Goal: Transaction & Acquisition: Book appointment/travel/reservation

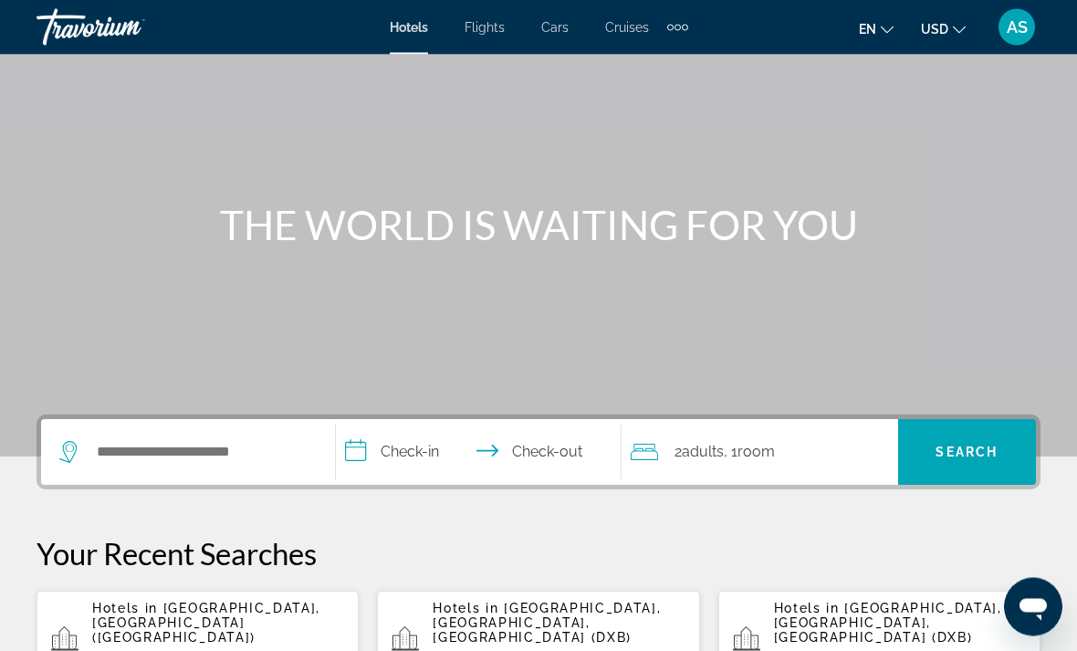
scroll to position [108, 0]
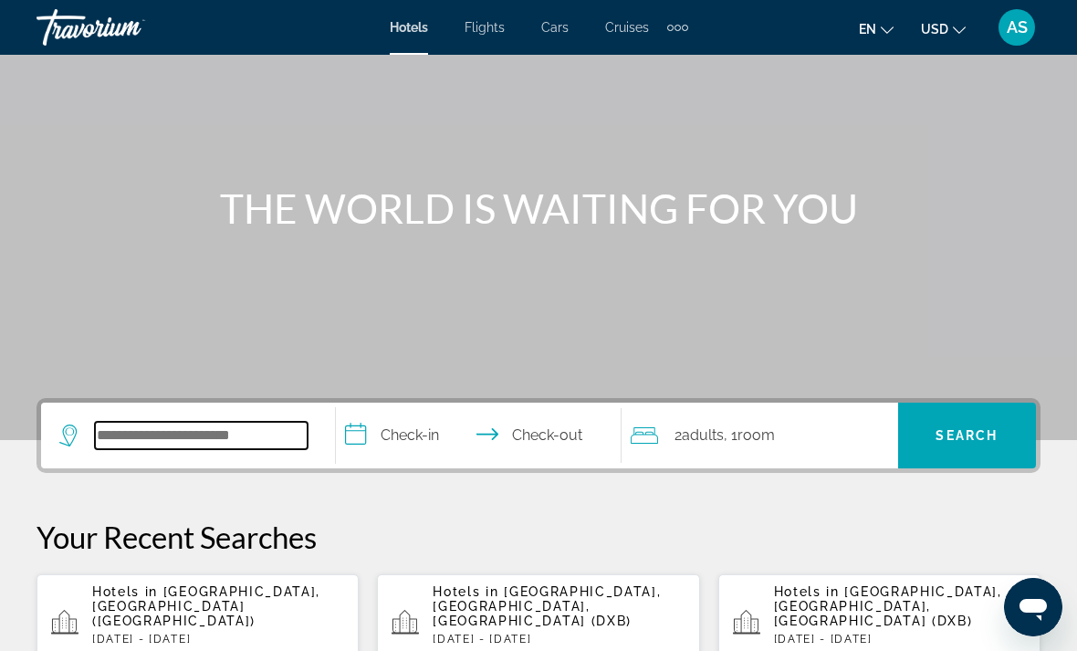
click at [243, 431] on input "Search hotel destination" at bounding box center [201, 435] width 213 height 27
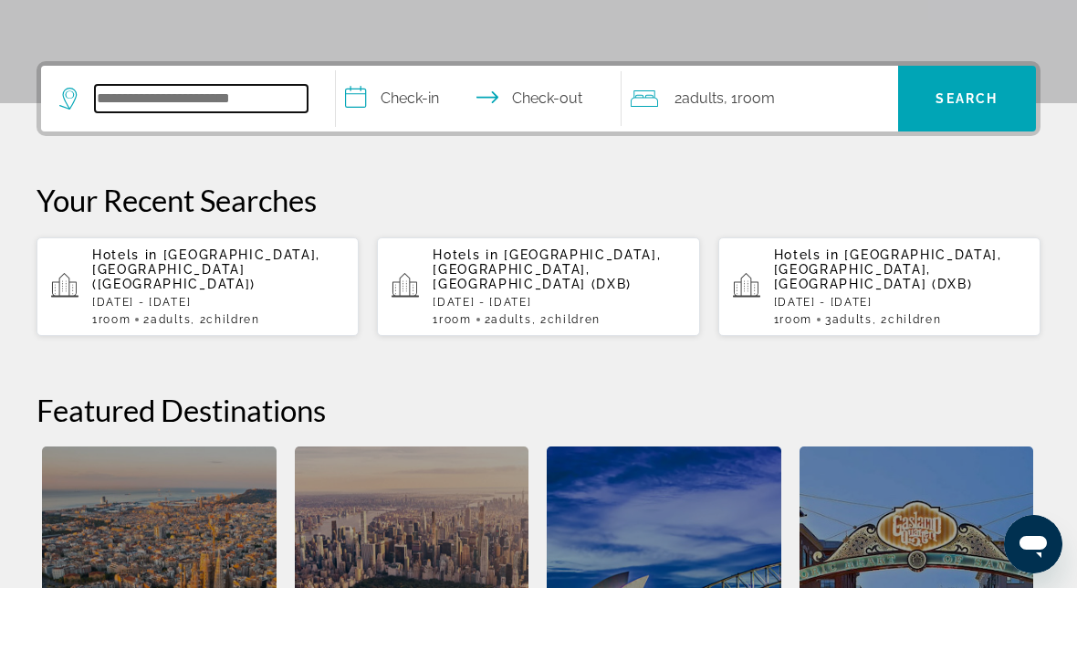
scroll to position [383, 0]
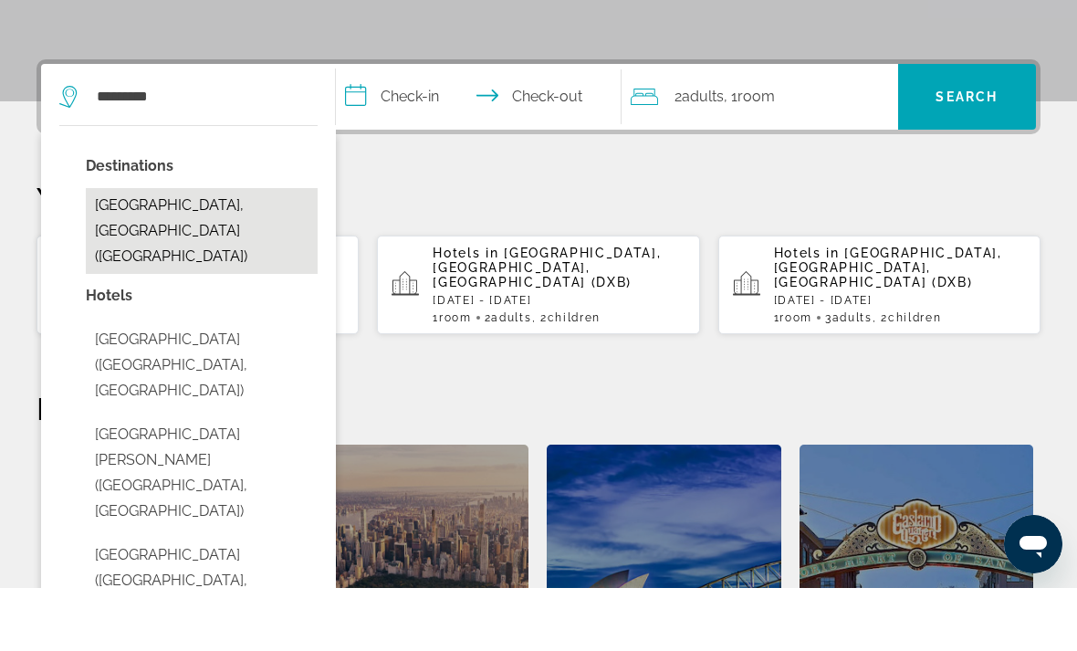
click at [236, 251] on button "[GEOGRAPHIC_DATA], [GEOGRAPHIC_DATA] ([GEOGRAPHIC_DATA])" at bounding box center [202, 294] width 232 height 86
type input "**********"
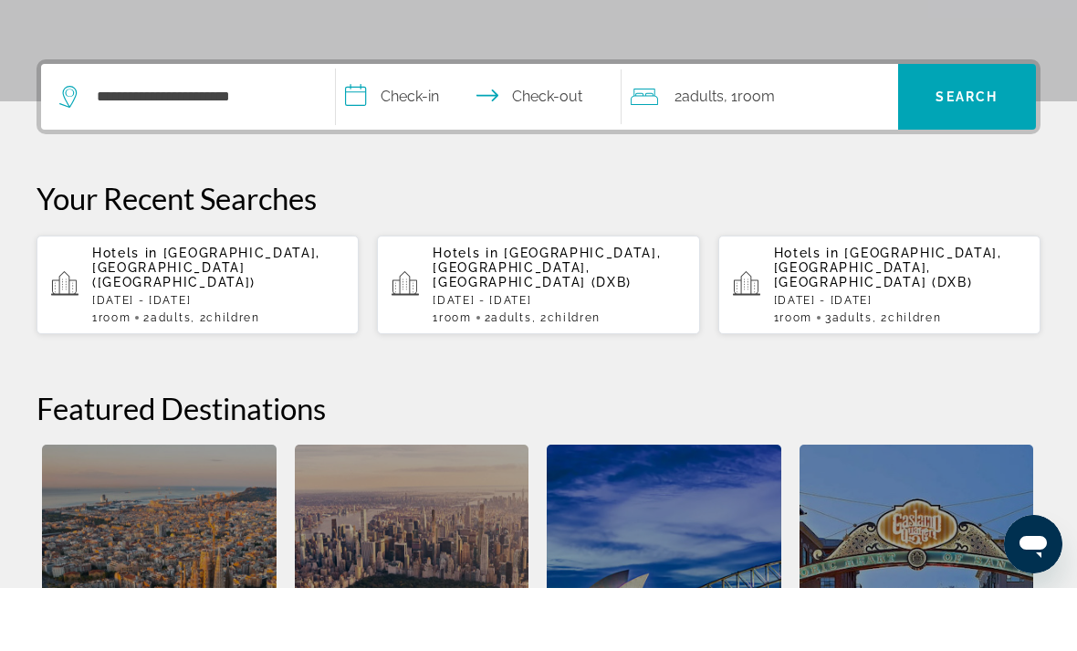
click at [370, 127] on input "**********" at bounding box center [482, 162] width 293 height 71
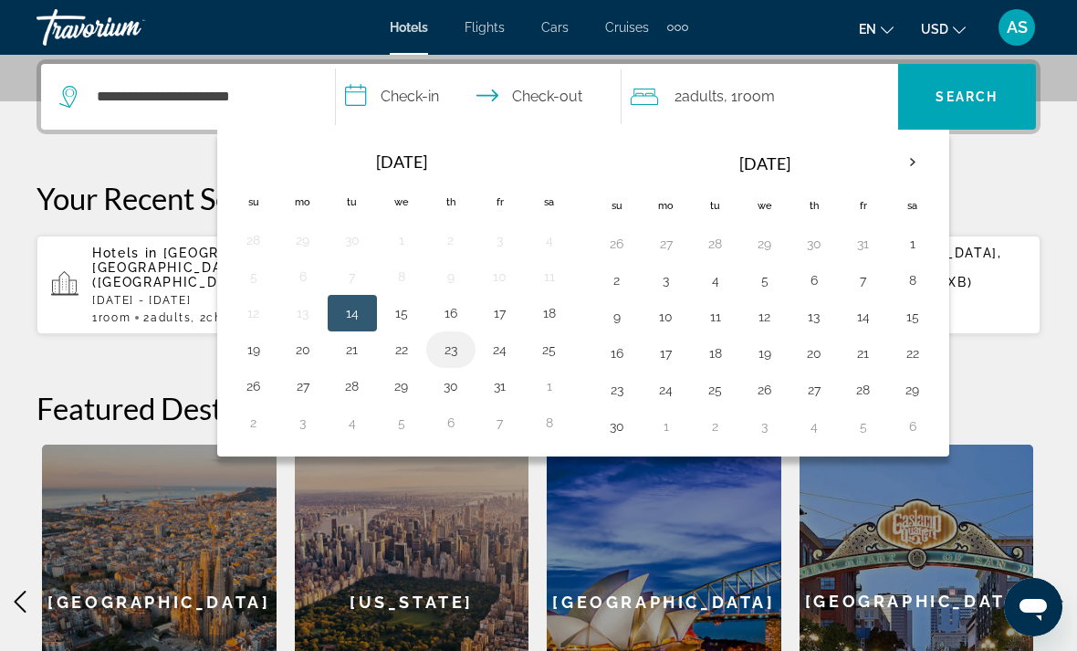
click at [458, 354] on button "23" at bounding box center [450, 350] width 29 height 26
click at [402, 389] on button "29" at bounding box center [401, 386] width 29 height 26
type input "**********"
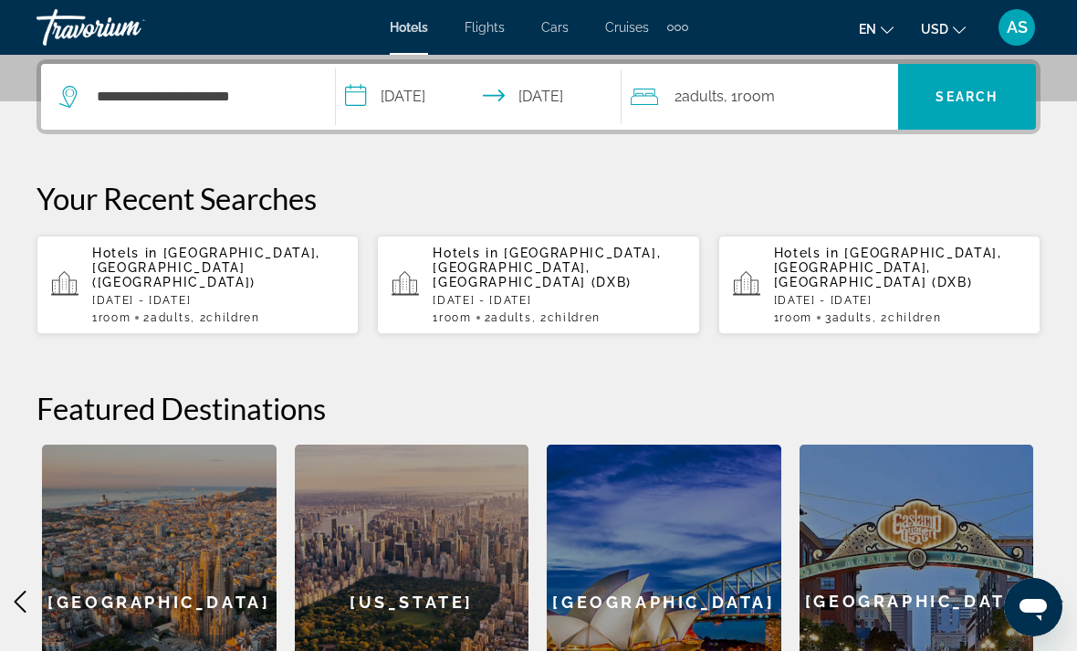
click at [774, 105] on span "Room" at bounding box center [755, 96] width 37 height 17
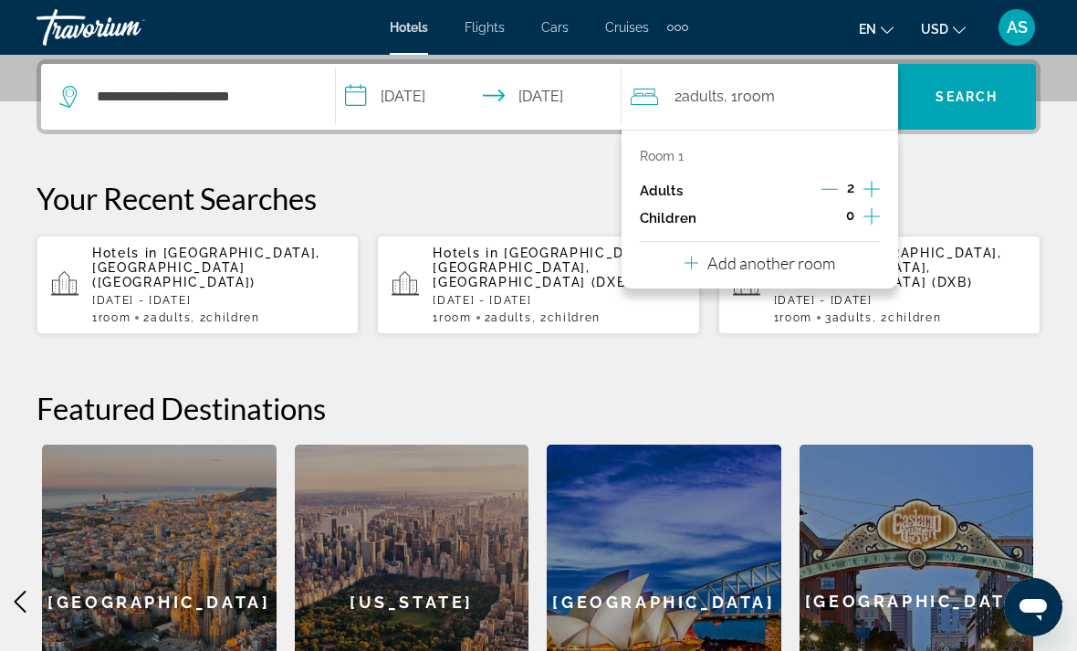
click at [815, 193] on div "Adults 2" at bounding box center [760, 190] width 240 height 27
click at [863, 220] on icon "Increment children" at bounding box center [871, 216] width 16 height 22
click at [866, 212] on icon "Increment children" at bounding box center [871, 216] width 16 height 22
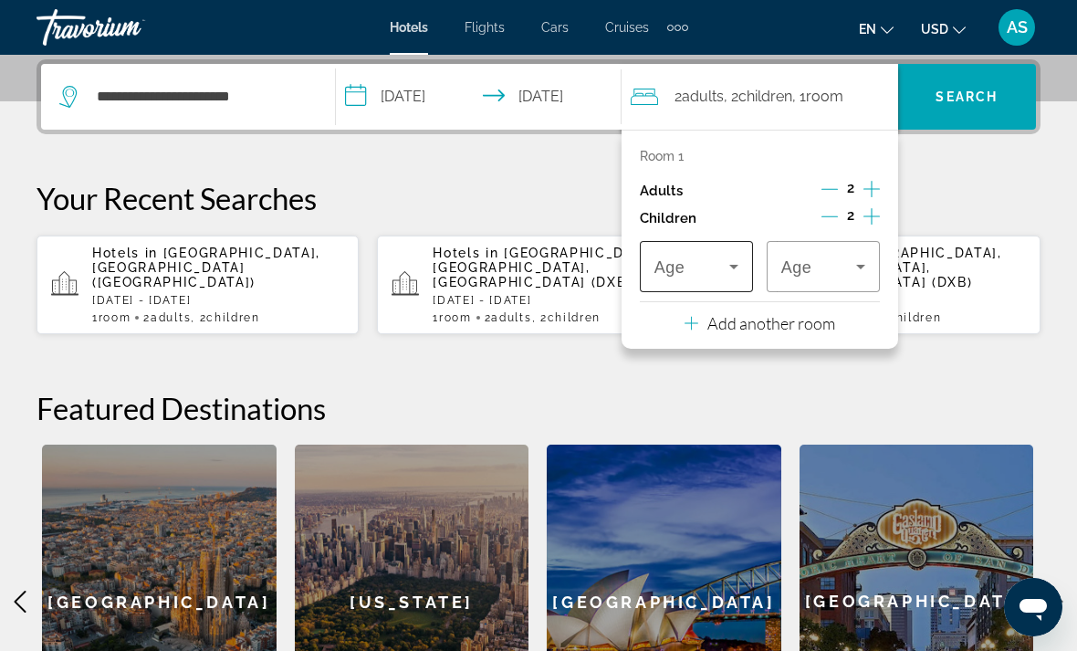
click at [719, 270] on span "Travelers: 2 adults, 2 children" at bounding box center [691, 267] width 75 height 22
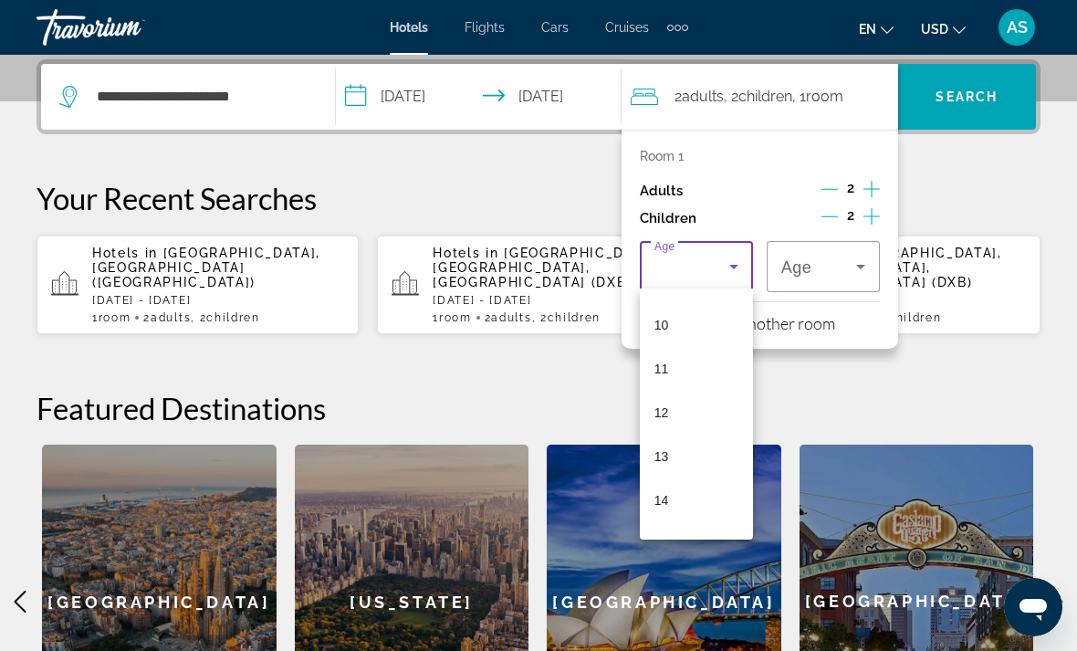
scroll to position [432, 0]
click at [684, 461] on mat-option "13" at bounding box center [696, 455] width 113 height 44
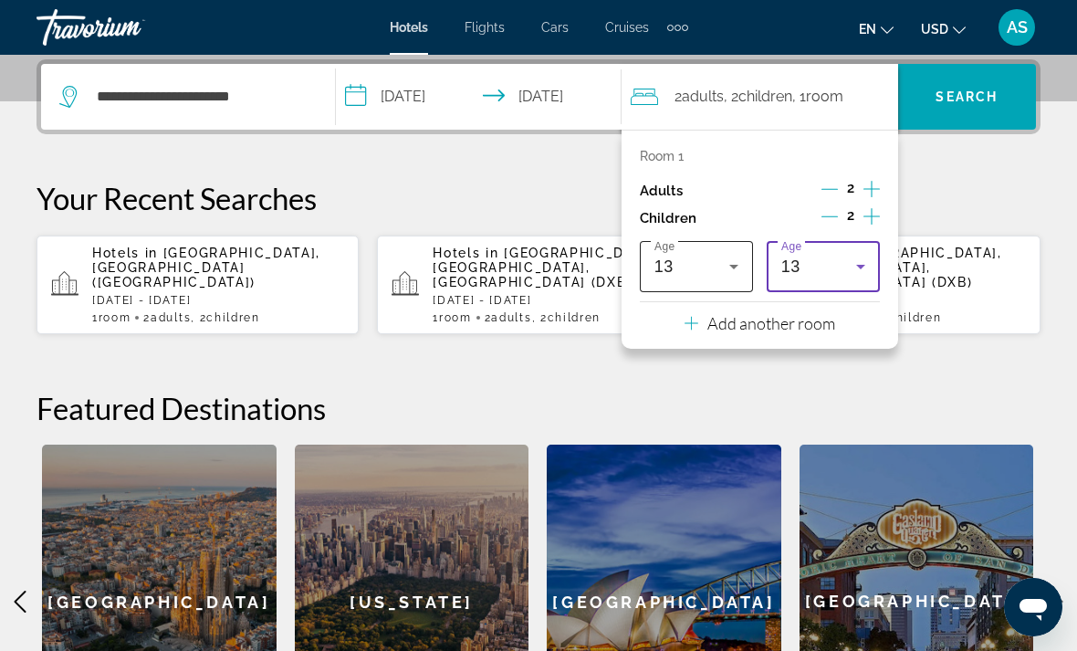
click at [734, 266] on icon "Travelers: 2 adults, 2 children" at bounding box center [734, 267] width 22 height 22
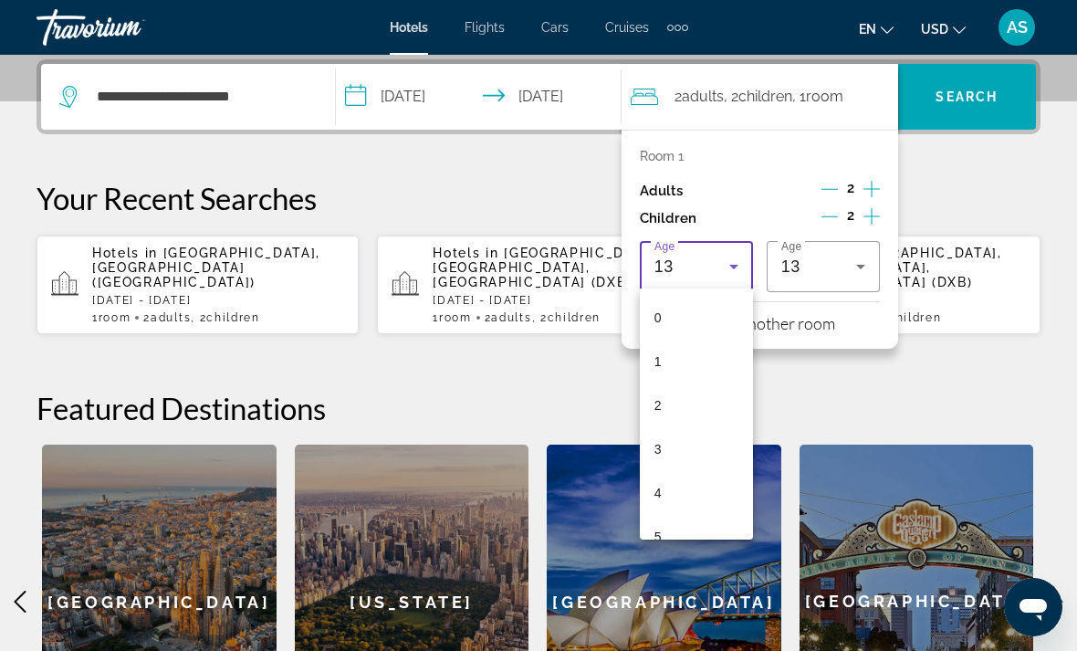
scroll to position [370, 0]
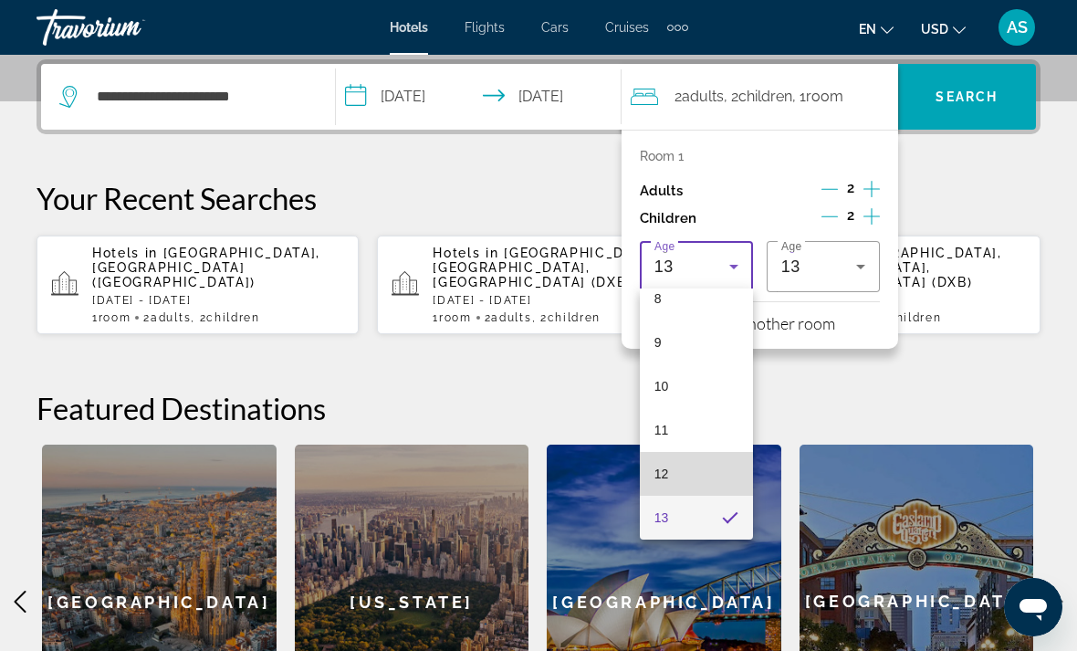
click at [678, 479] on mat-option "12" at bounding box center [696, 474] width 113 height 44
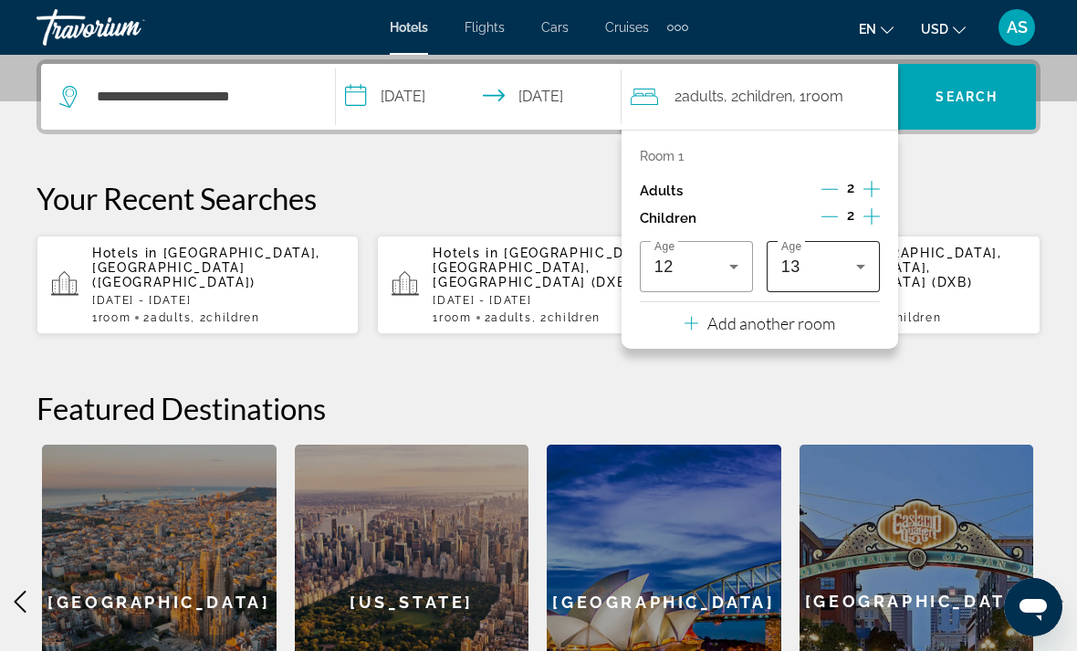
click at [832, 265] on div "13" at bounding box center [818, 267] width 75 height 22
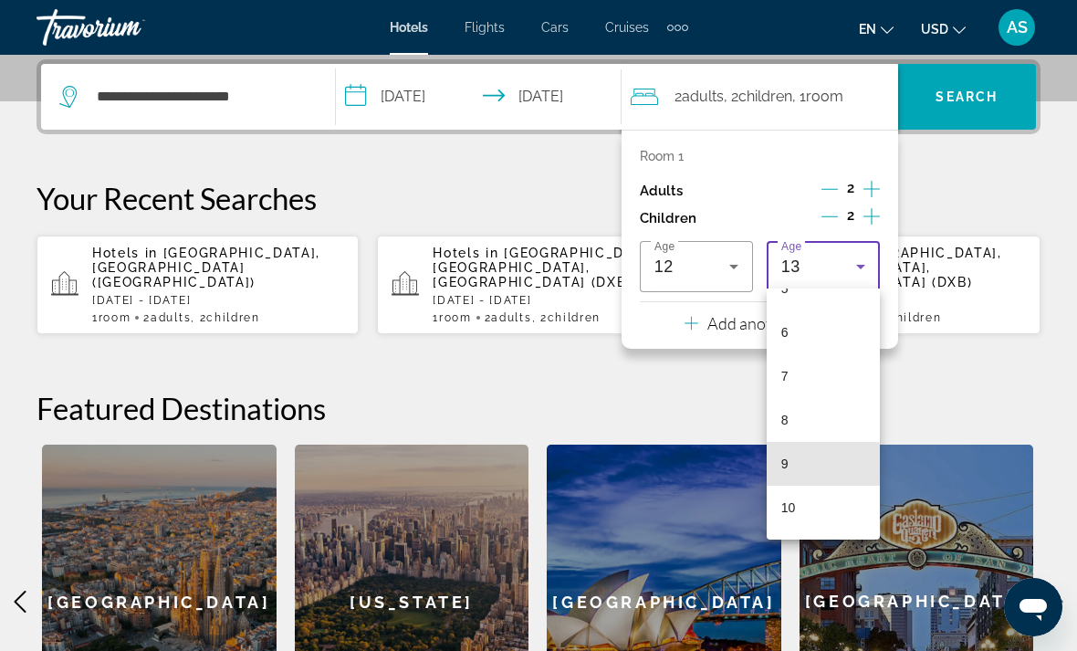
scroll to position [245, 0]
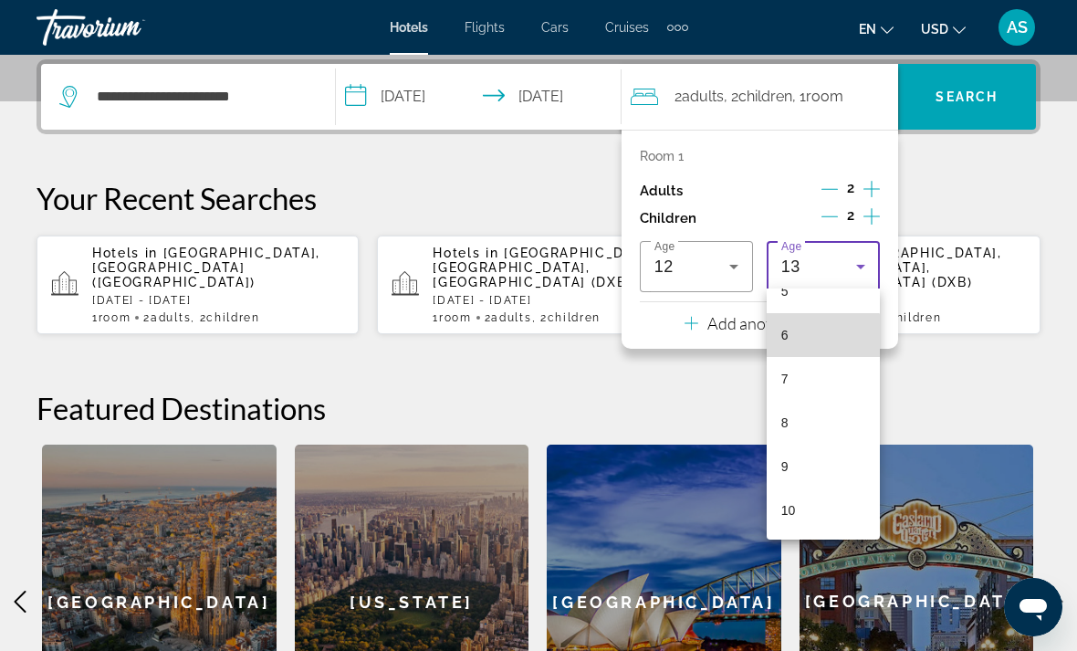
click at [820, 342] on mat-option "6" at bounding box center [823, 335] width 113 height 44
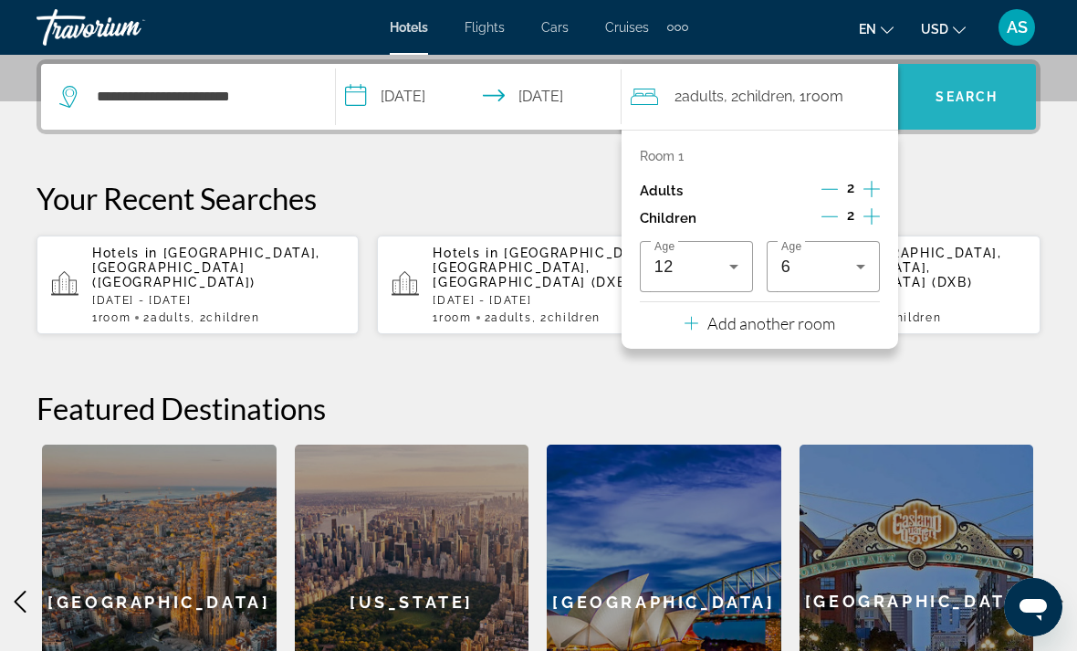
click at [978, 101] on span "Search" at bounding box center [966, 96] width 62 height 15
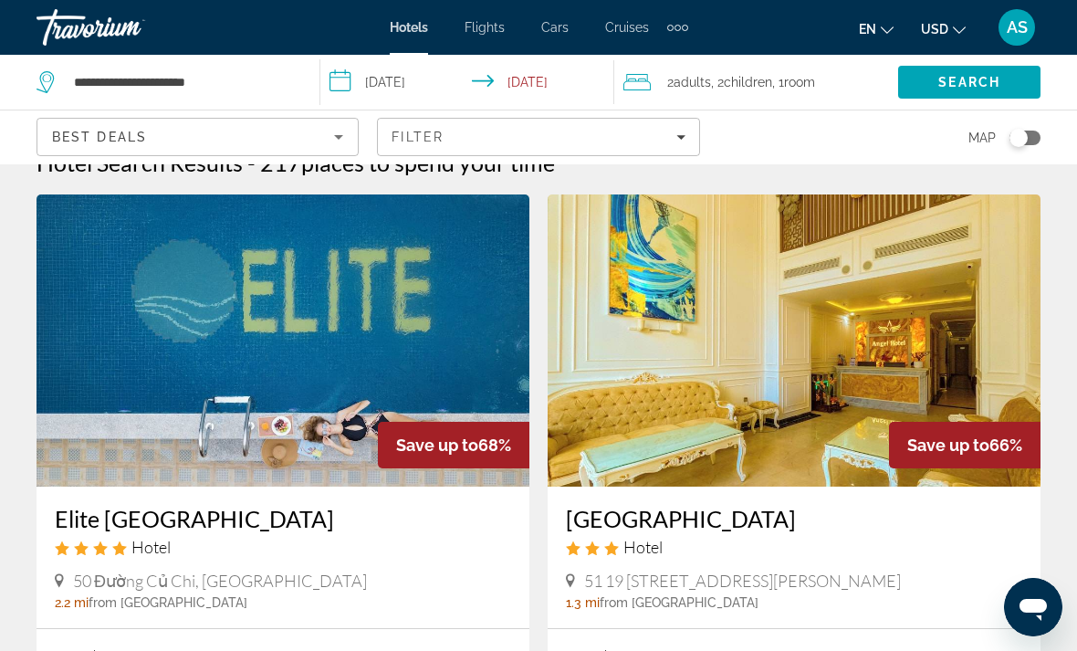
scroll to position [30, 0]
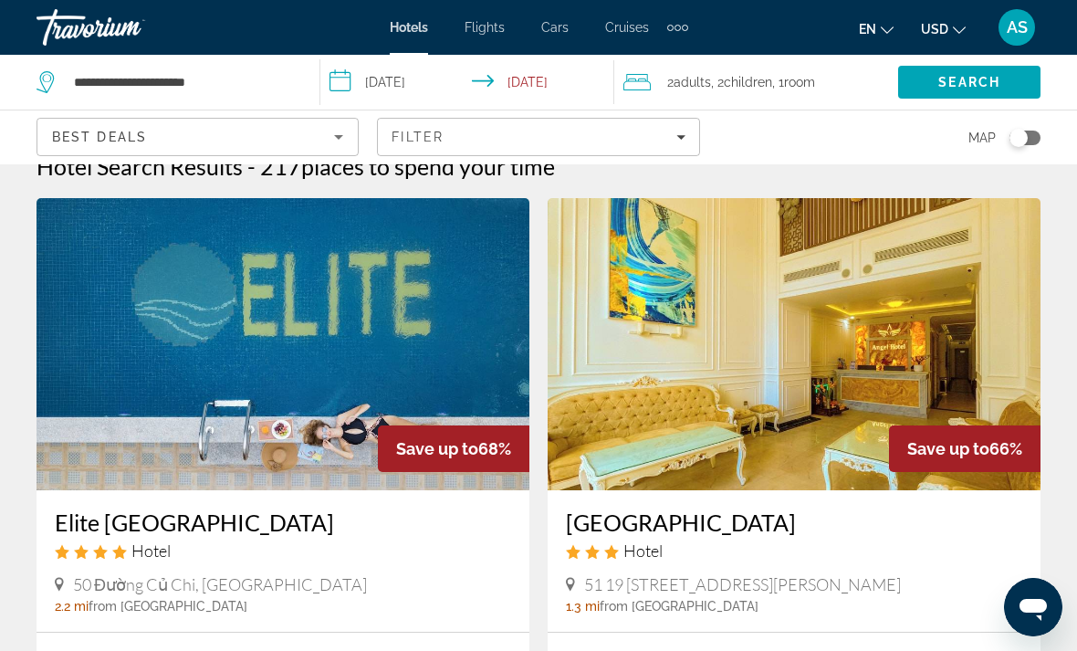
click at [752, 90] on span ", 2 Child Children" at bounding box center [741, 82] width 61 height 26
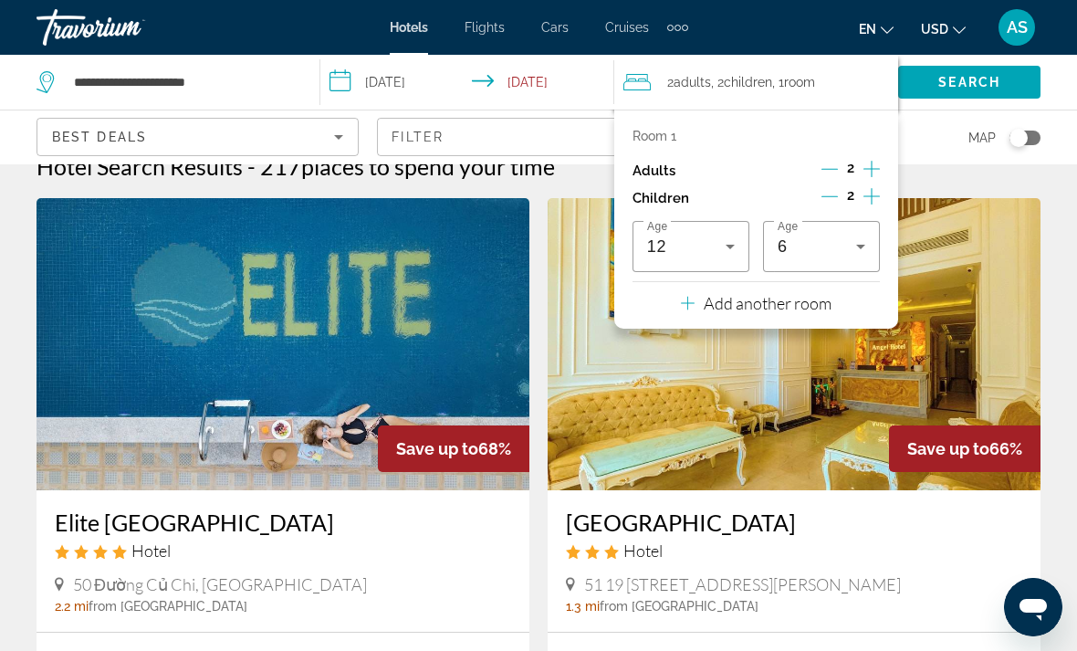
click at [836, 166] on icon "Decrement adults" at bounding box center [829, 169] width 16 height 16
click at [957, 83] on span "Search" at bounding box center [969, 82] width 62 height 15
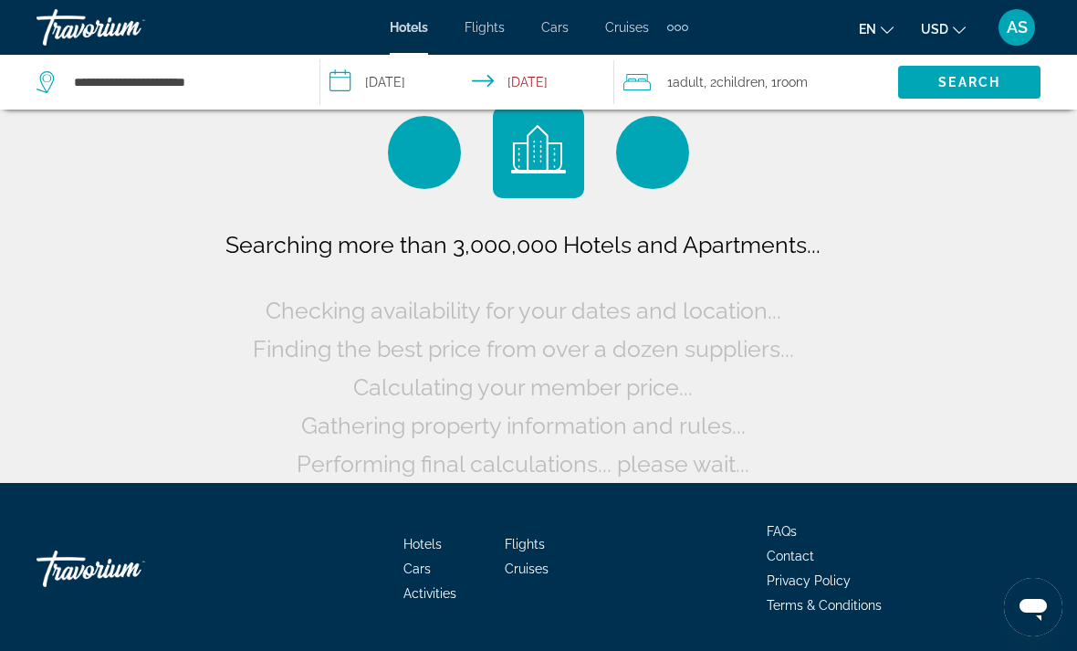
click at [770, 87] on span ", 1 Room rooms" at bounding box center [786, 82] width 43 height 26
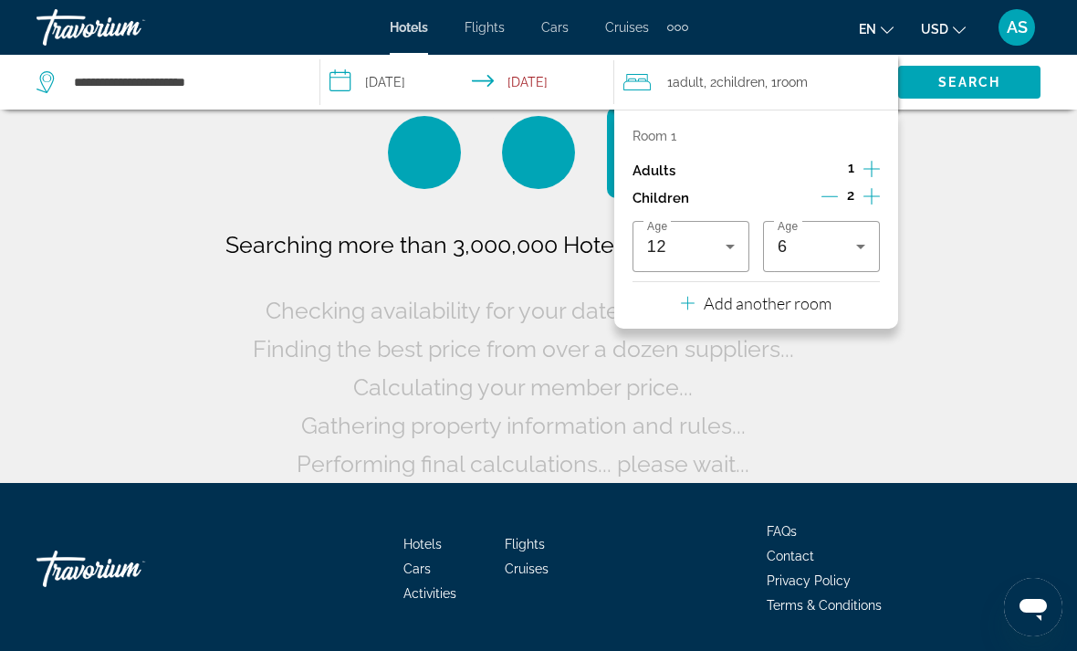
click at [877, 164] on icon "Increment adults" at bounding box center [871, 169] width 16 height 22
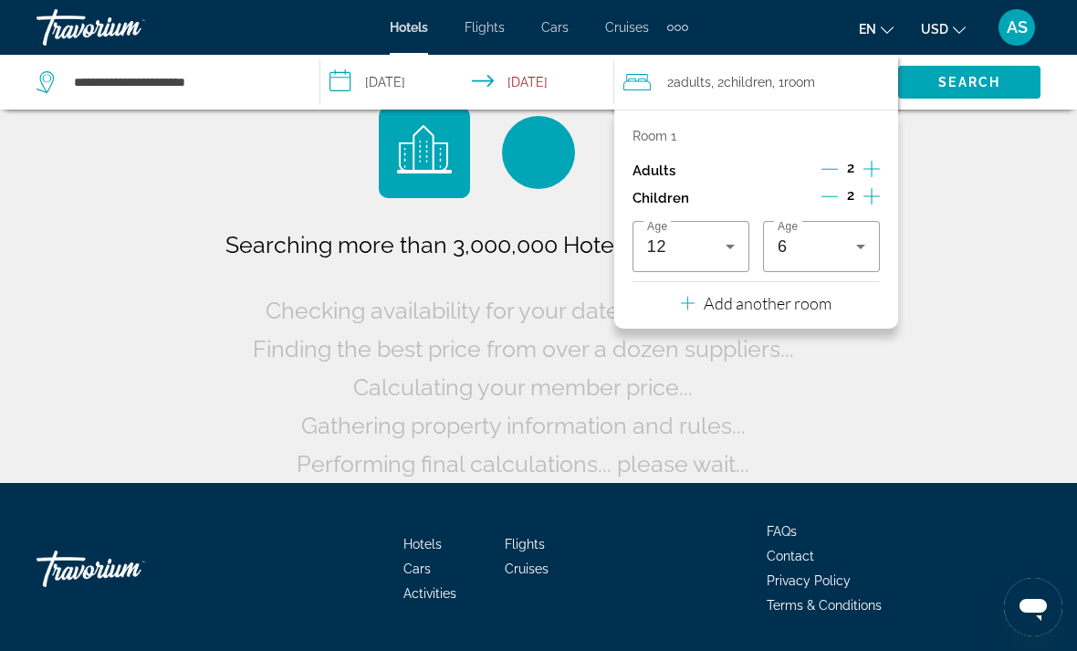
click at [957, 81] on span "Search" at bounding box center [969, 82] width 62 height 15
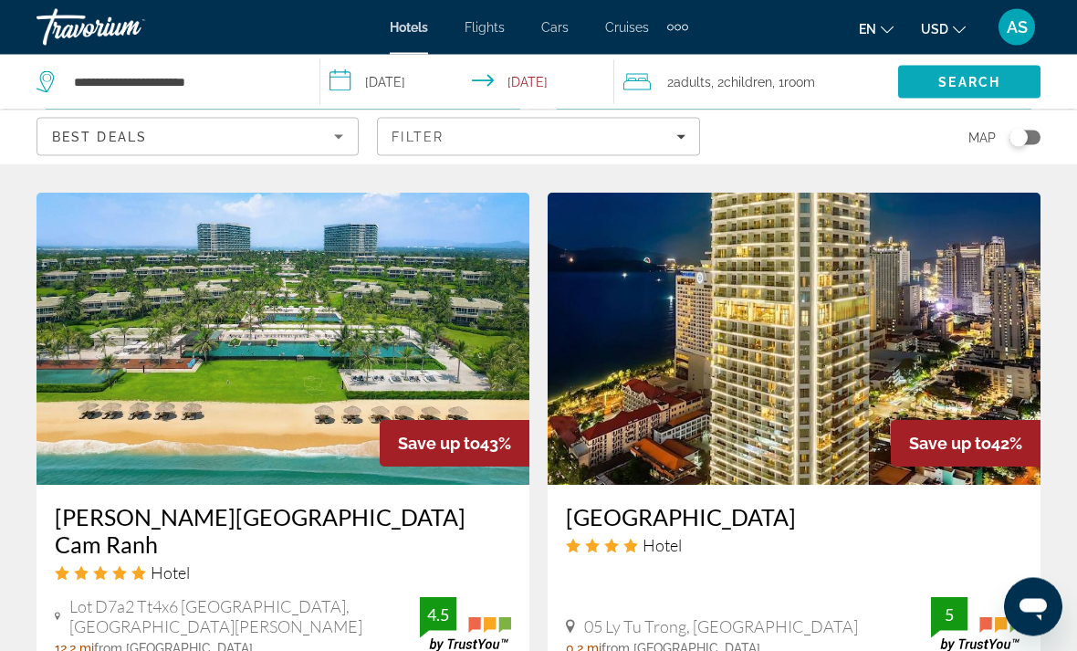
scroll to position [3435, 0]
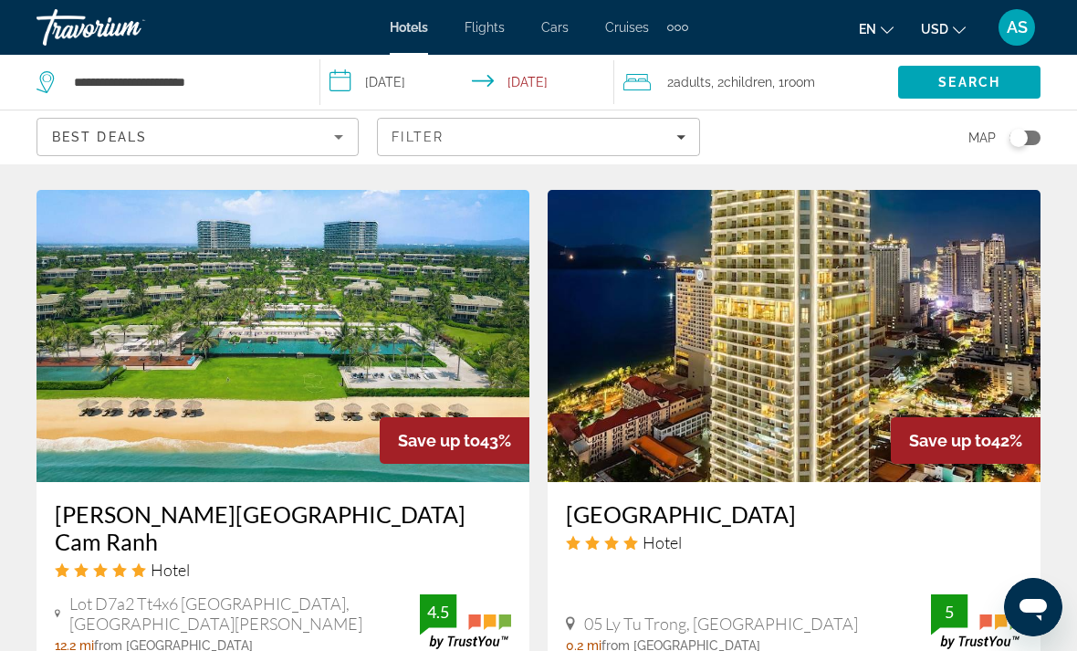
click at [235, 134] on div "Best Deals" at bounding box center [193, 137] width 282 height 22
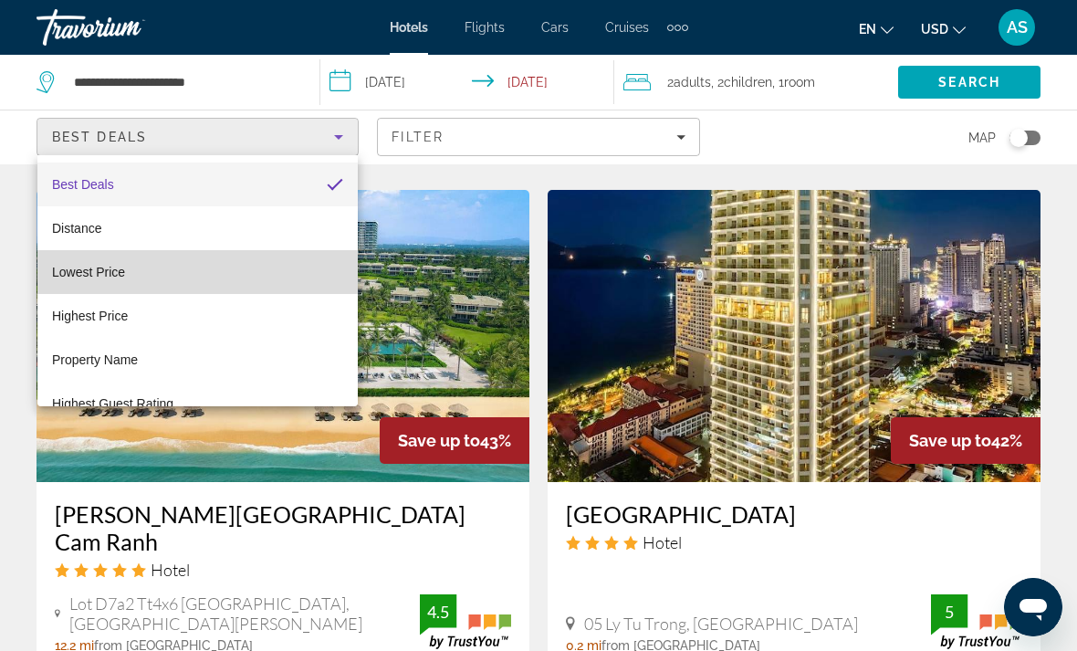
click at [129, 273] on mat-option "Lowest Price" at bounding box center [197, 272] width 320 height 44
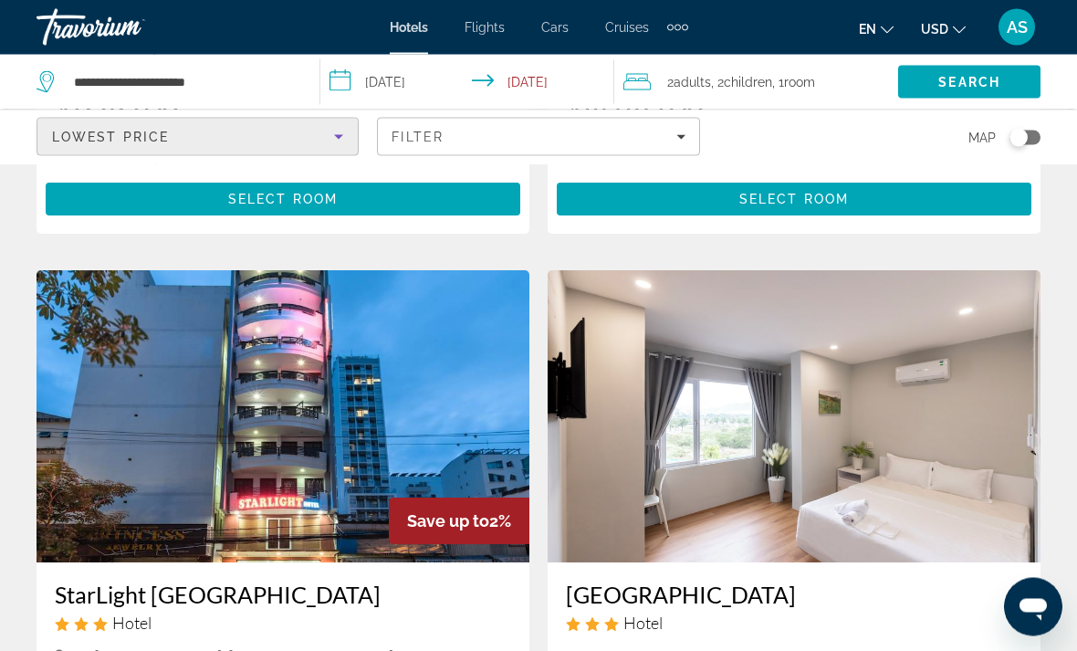
scroll to position [1297, 0]
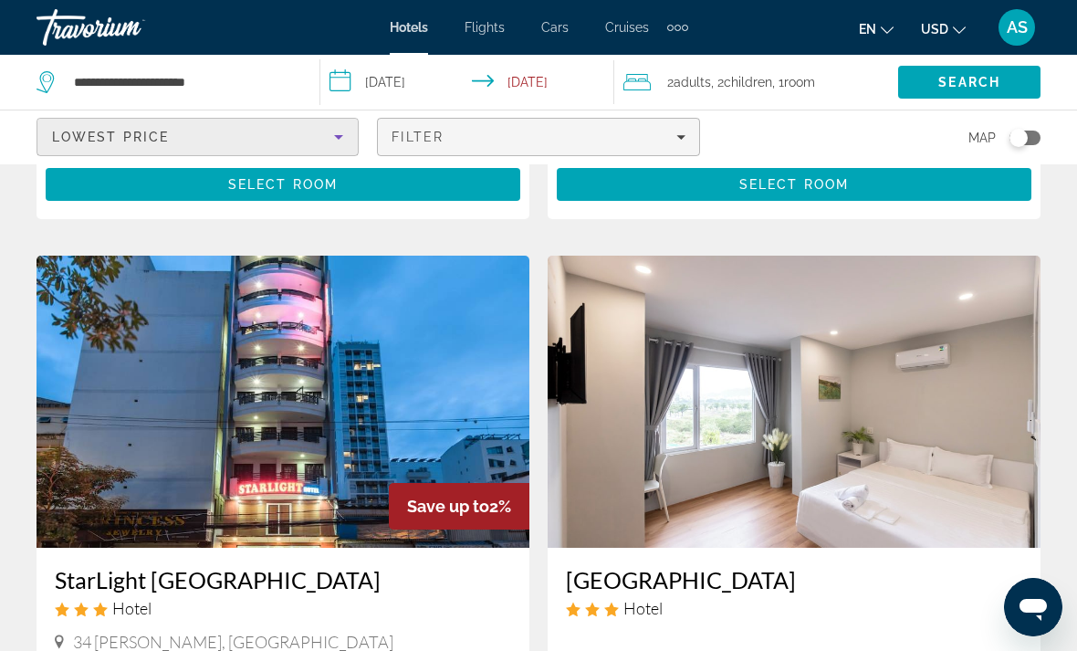
click at [615, 133] on div "Filter" at bounding box center [537, 137] width 293 height 15
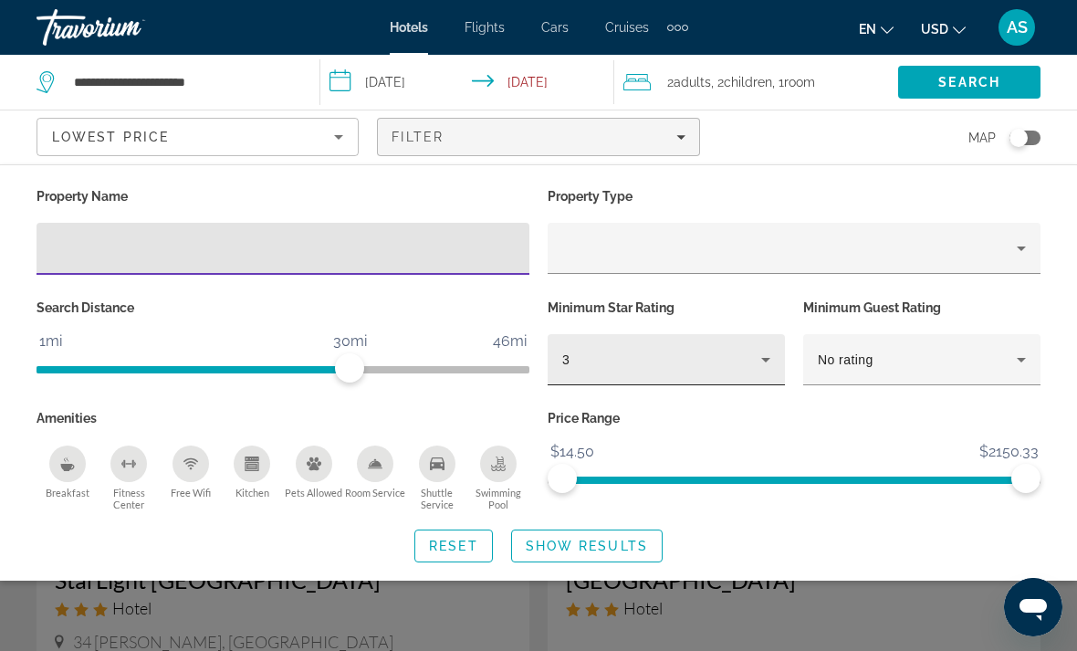
click at [661, 364] on div "3" at bounding box center [661, 360] width 199 height 22
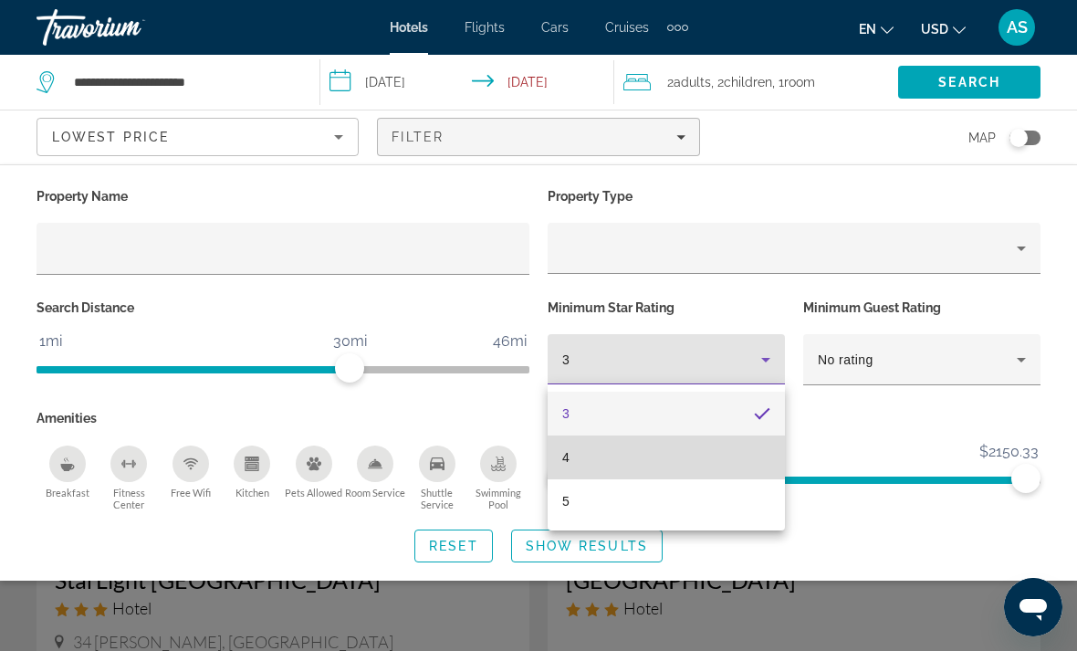
click at [586, 454] on mat-option "4" at bounding box center [666, 457] width 237 height 44
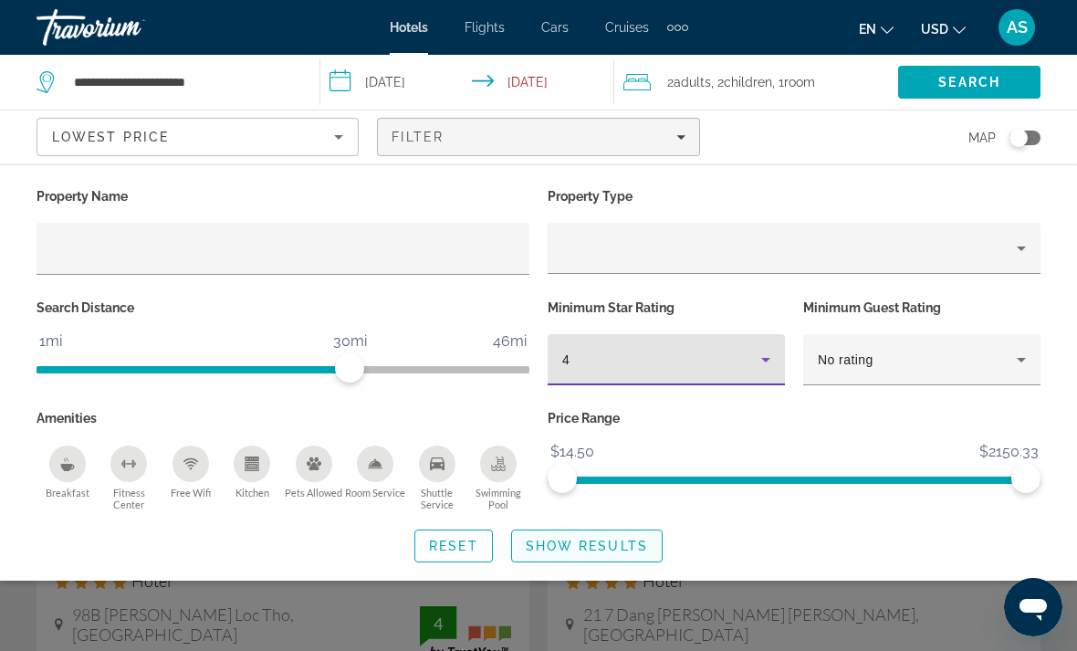
click at [587, 541] on span "Show Results" at bounding box center [587, 545] width 122 height 15
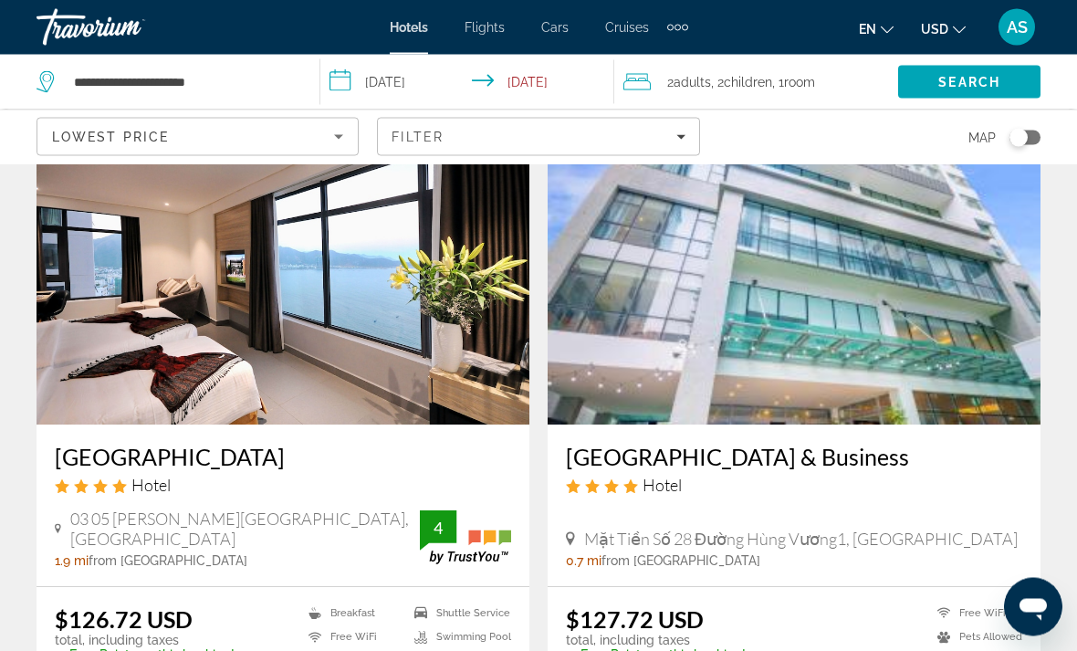
scroll to position [747, 0]
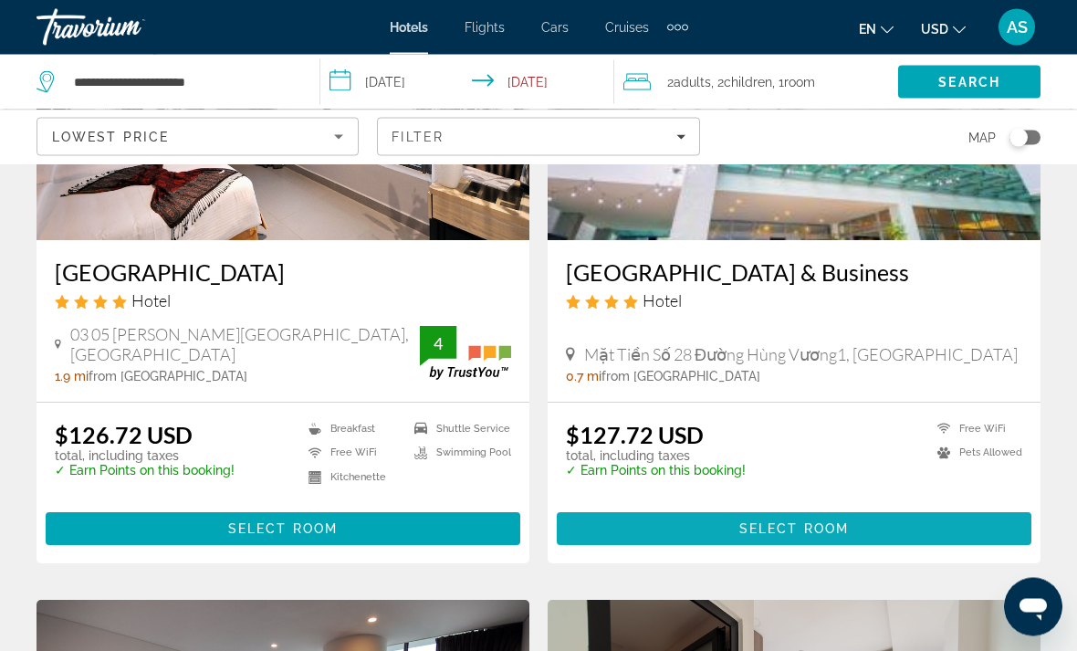
click at [865, 524] on span "Main content" at bounding box center [794, 529] width 475 height 44
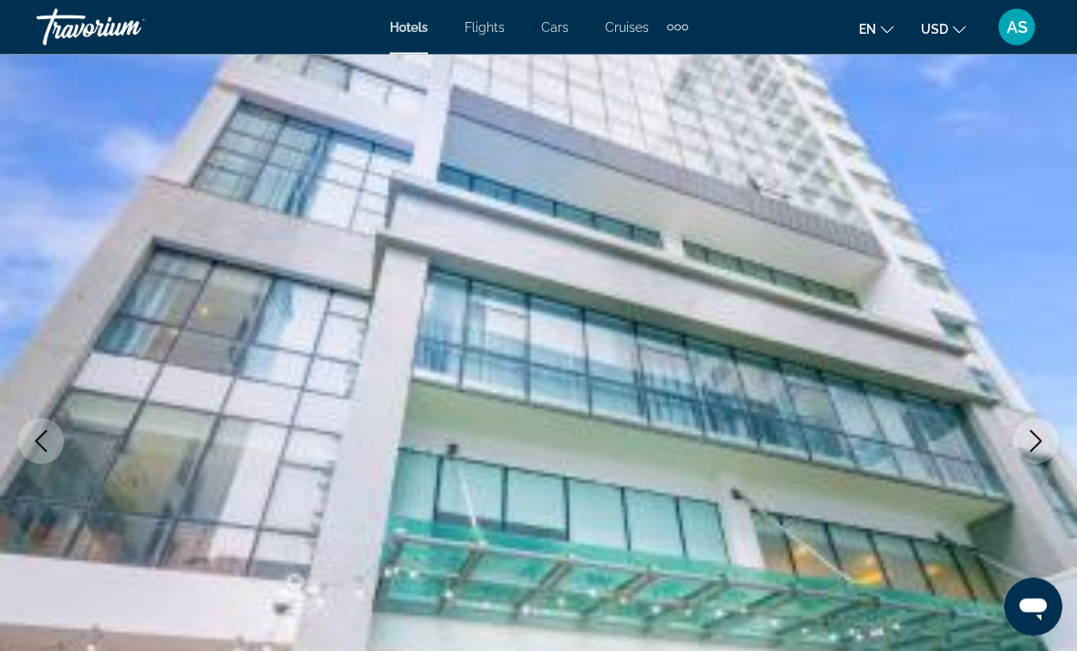
scroll to position [49, 0]
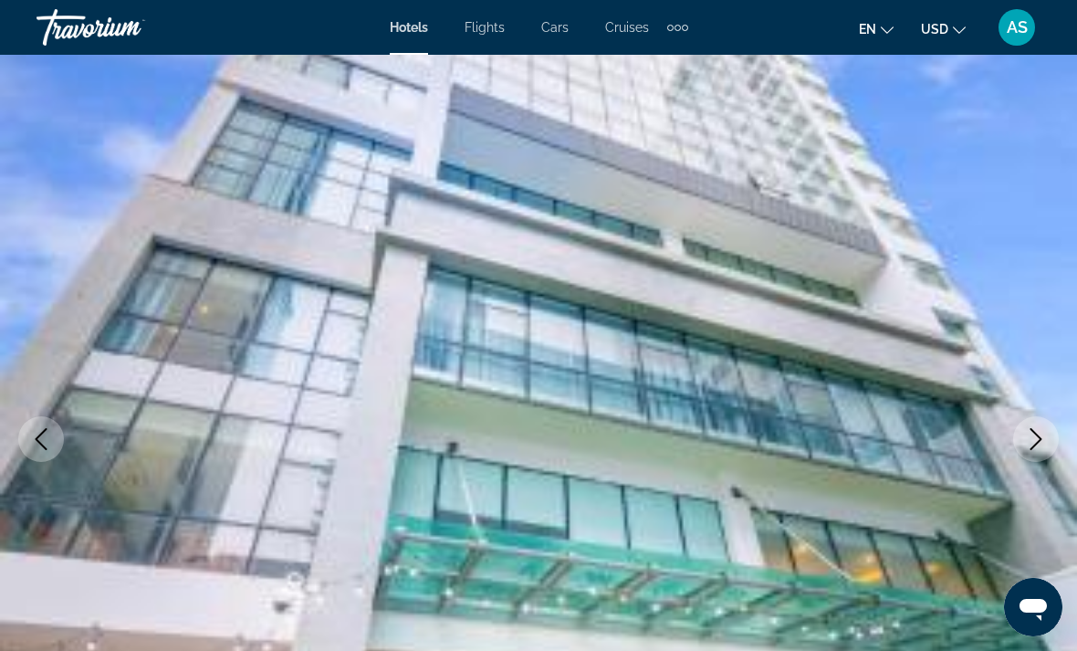
click at [1042, 451] on button "Next image" at bounding box center [1036, 439] width 46 height 46
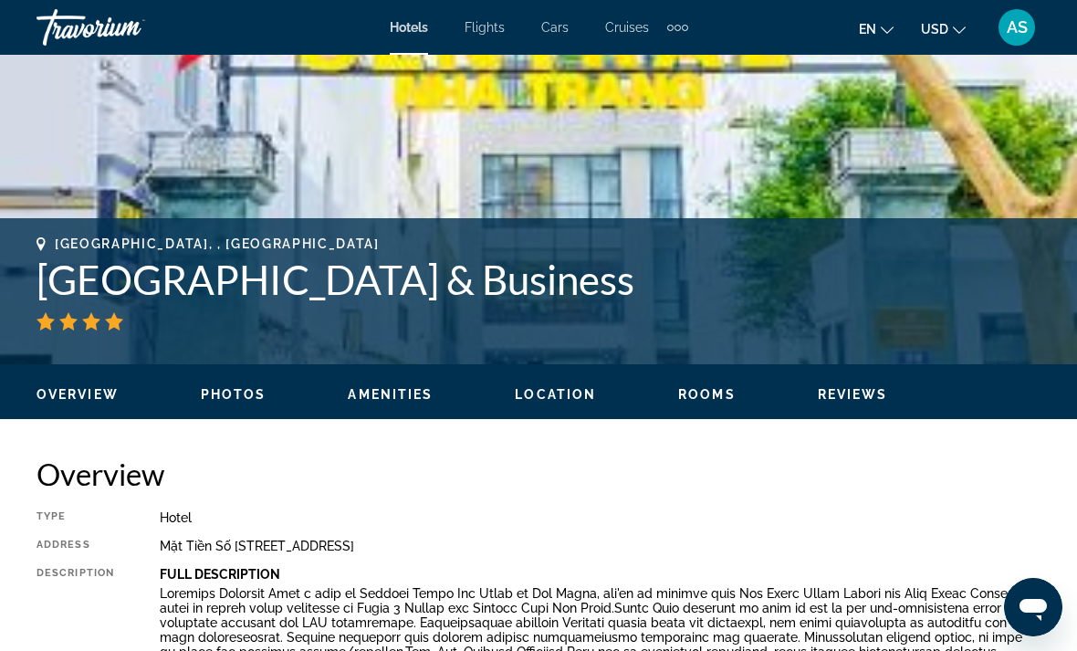
scroll to position [553, 0]
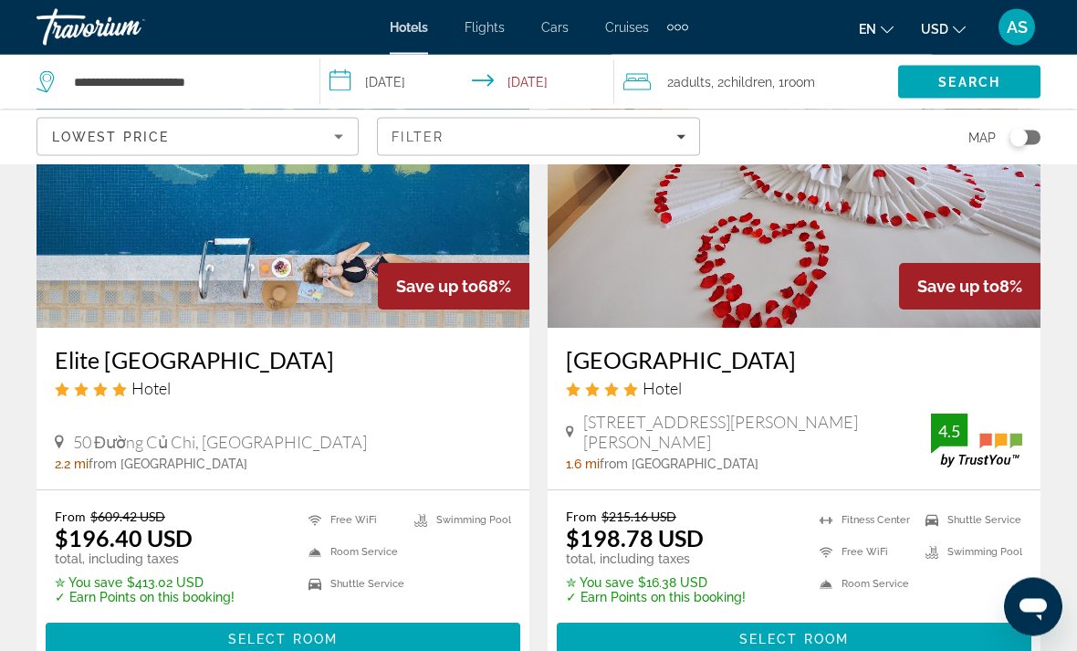
scroll to position [3501, 0]
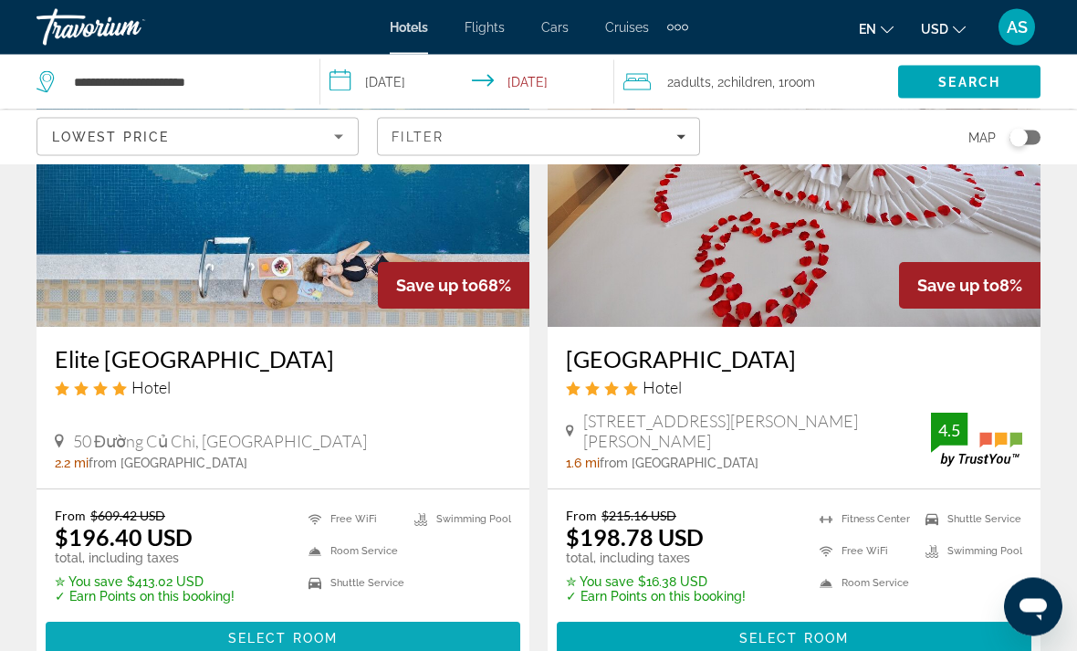
click at [261, 631] on span "Select Room" at bounding box center [283, 638] width 110 height 15
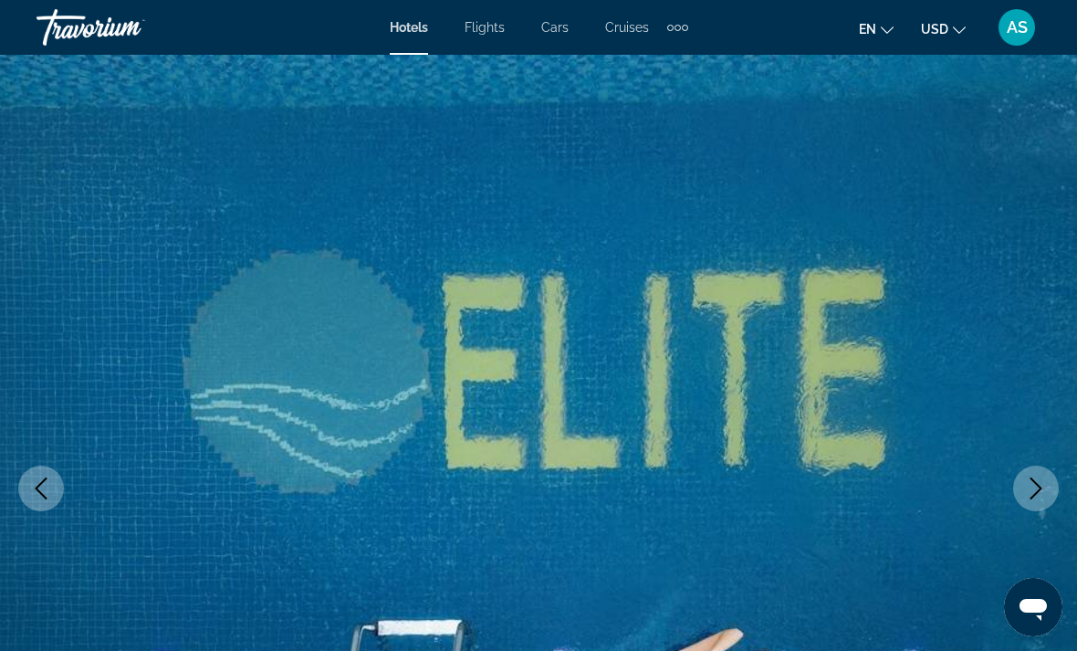
click at [1034, 479] on icon "Next image" at bounding box center [1036, 488] width 22 height 22
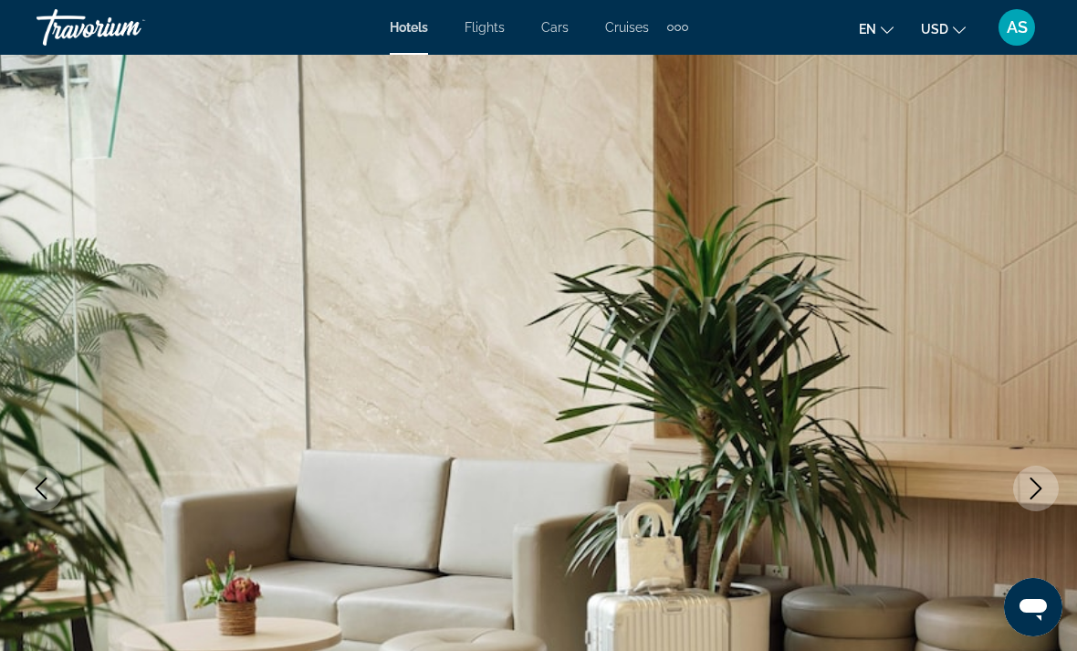
click at [1048, 491] on button "Next image" at bounding box center [1036, 488] width 46 height 46
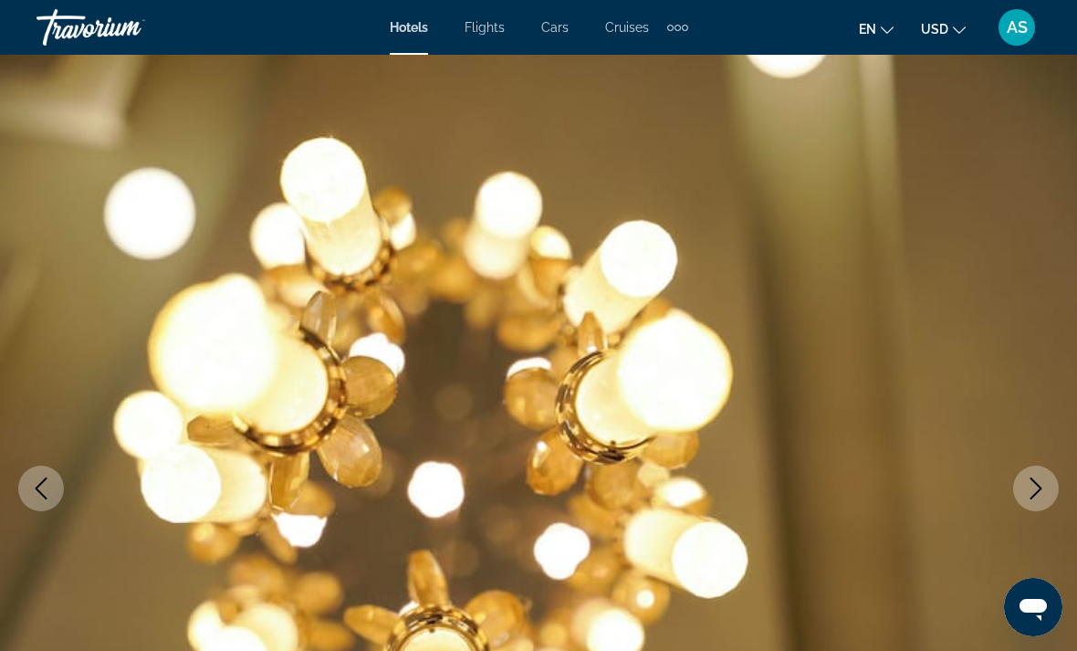
click at [1029, 491] on icon "Next image" at bounding box center [1036, 488] width 22 height 22
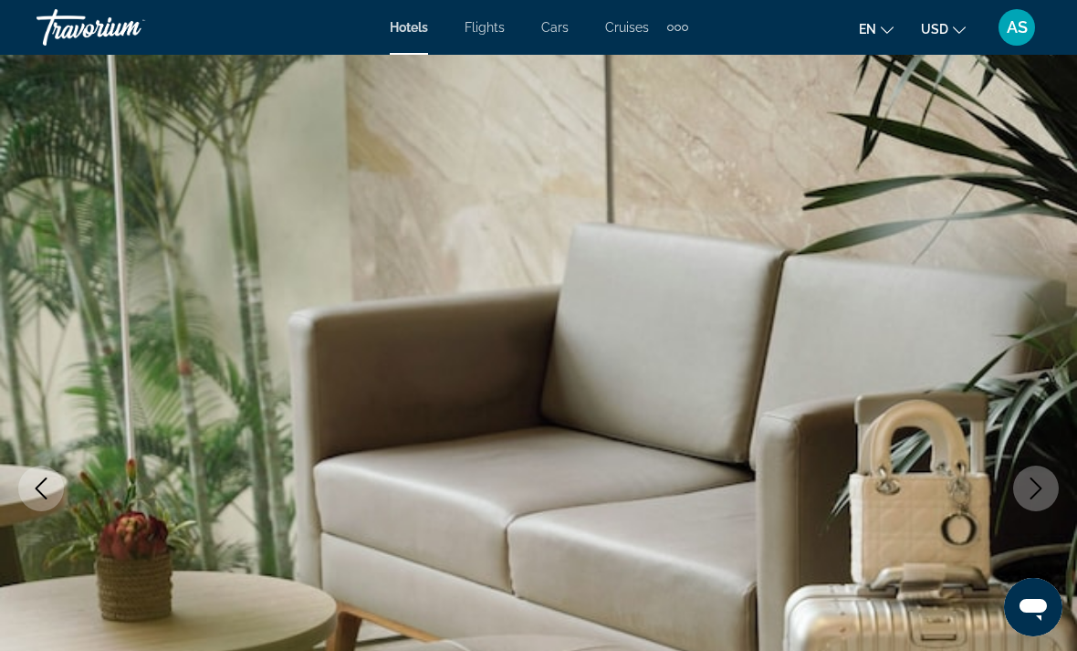
click at [1027, 489] on icon "Next image" at bounding box center [1036, 488] width 22 height 22
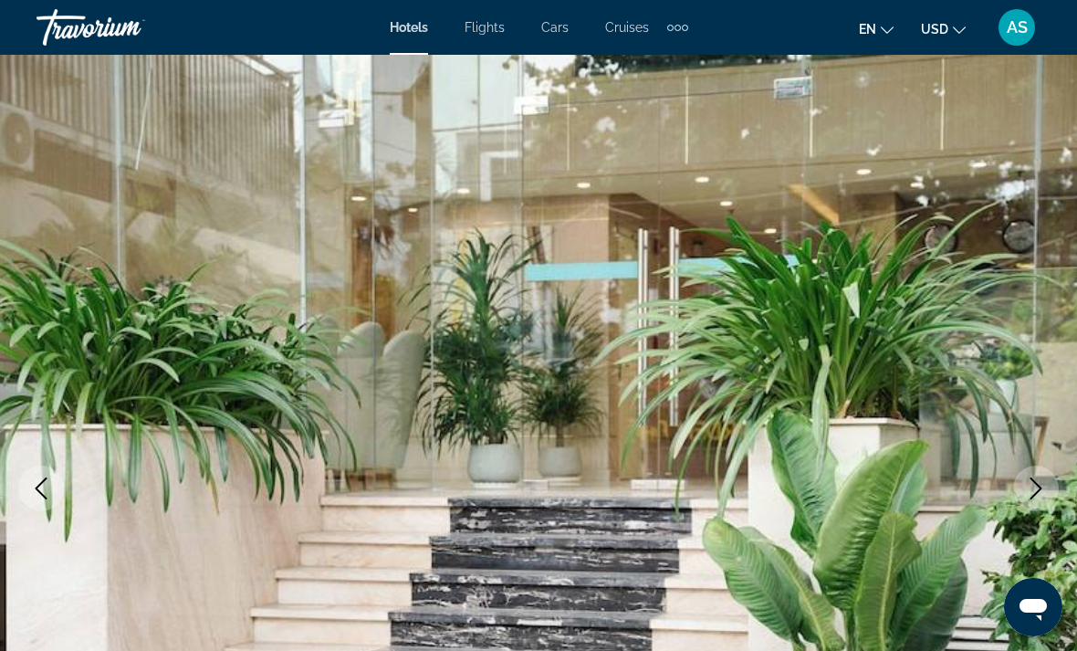
click at [1029, 487] on icon "Next image" at bounding box center [1036, 488] width 22 height 22
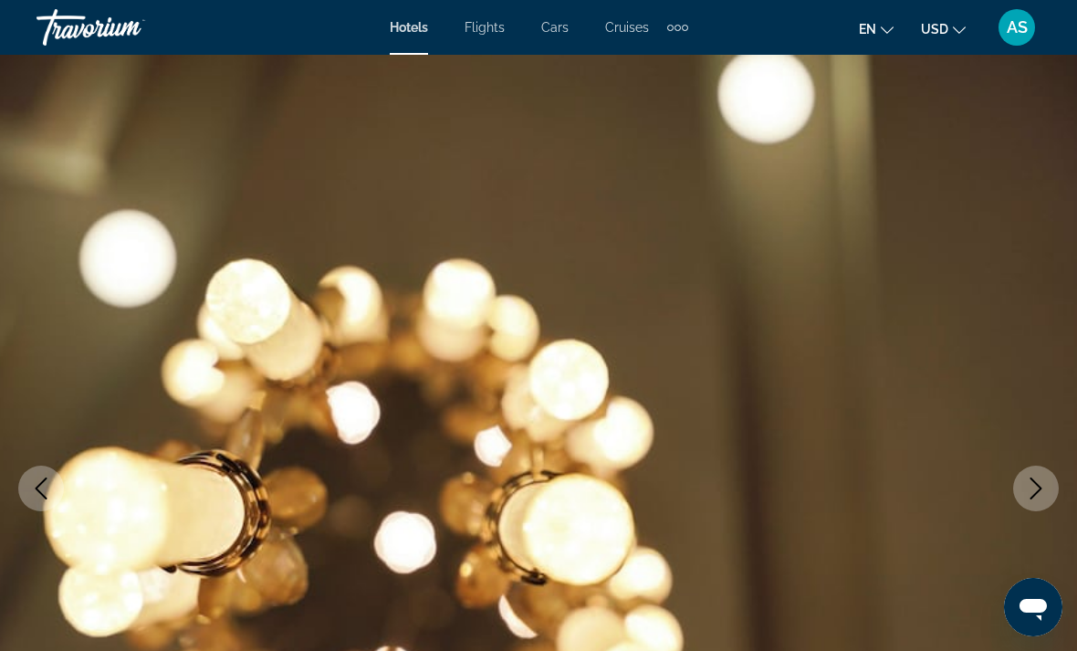
click at [1029, 490] on icon "Next image" at bounding box center [1036, 488] width 22 height 22
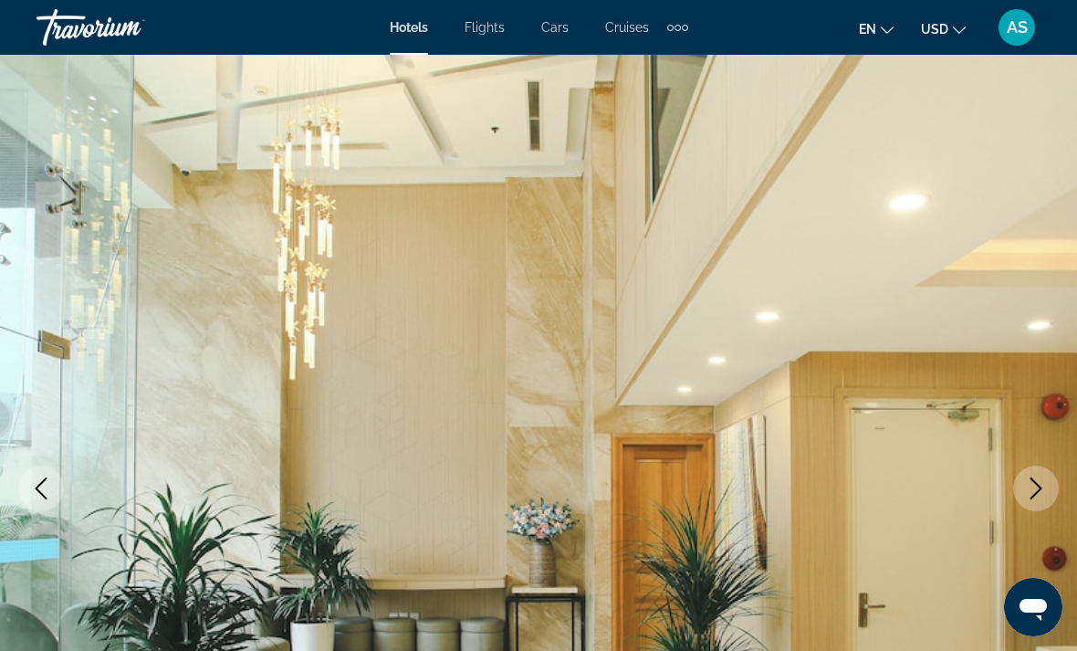
click at [1030, 499] on button "Next image" at bounding box center [1036, 488] width 46 height 46
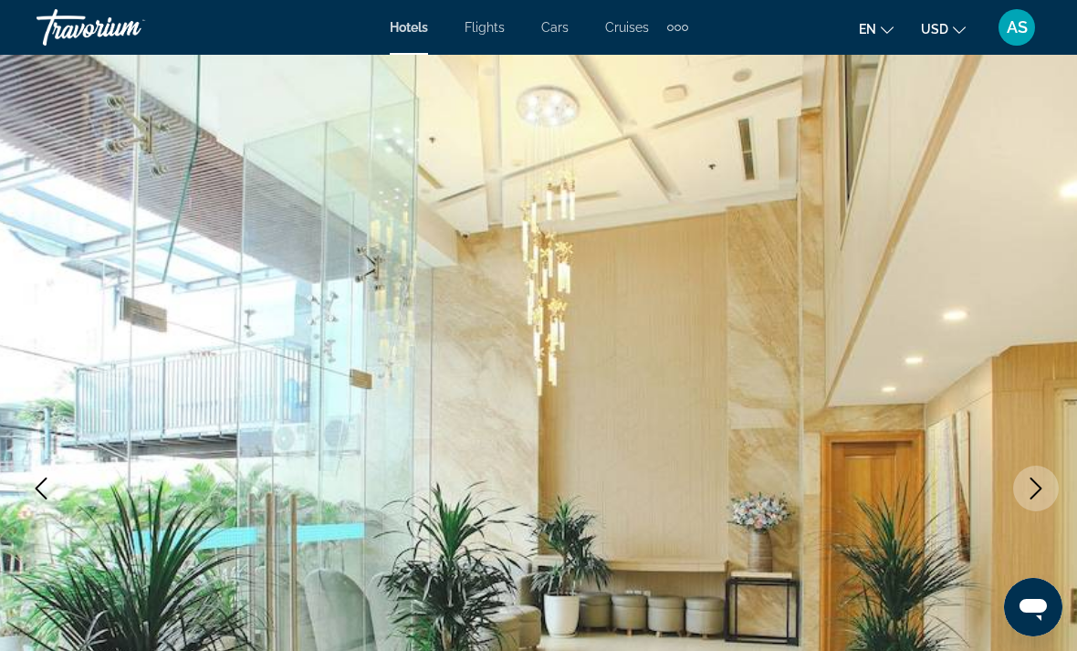
click at [1041, 485] on icon "Next image" at bounding box center [1036, 488] width 22 height 22
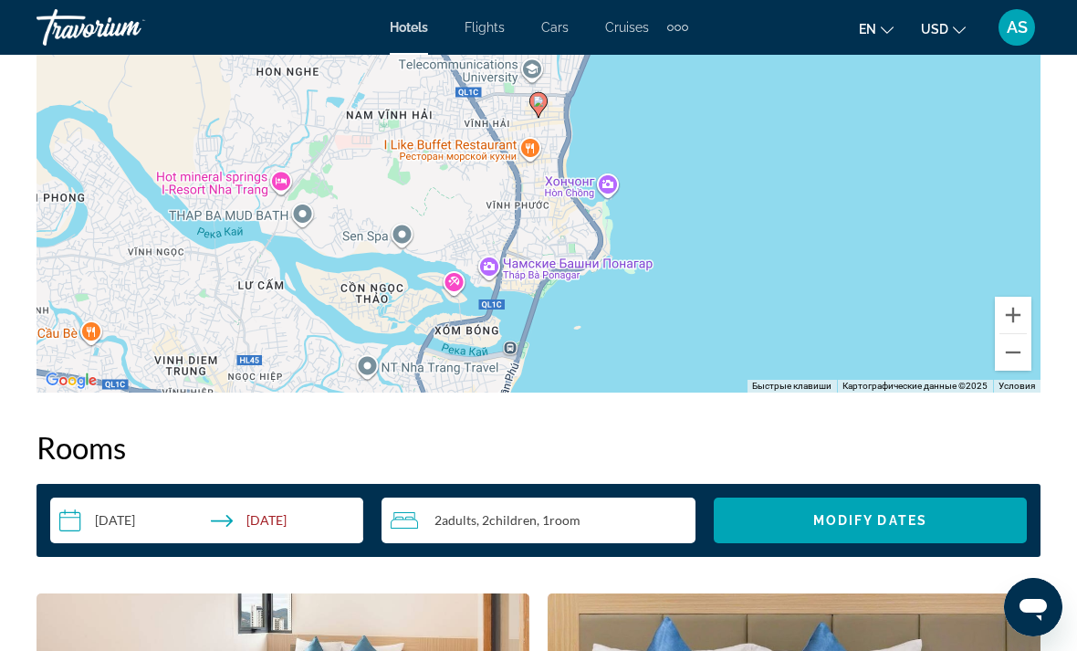
scroll to position [2269, 0]
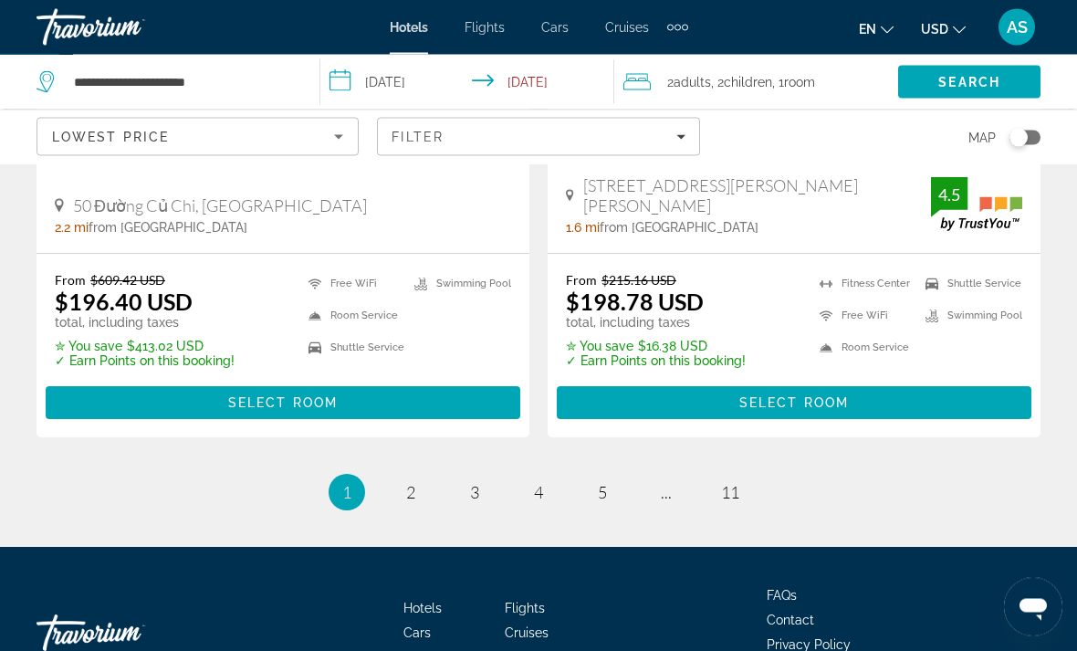
scroll to position [3741, 0]
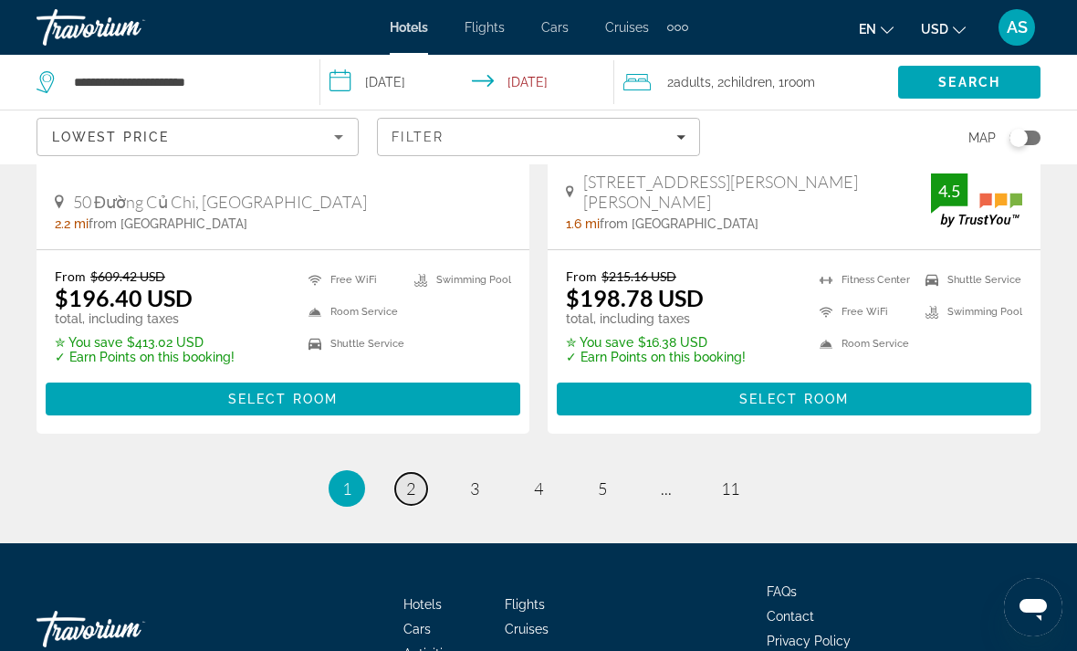
click at [424, 473] on link "page 2" at bounding box center [411, 489] width 32 height 32
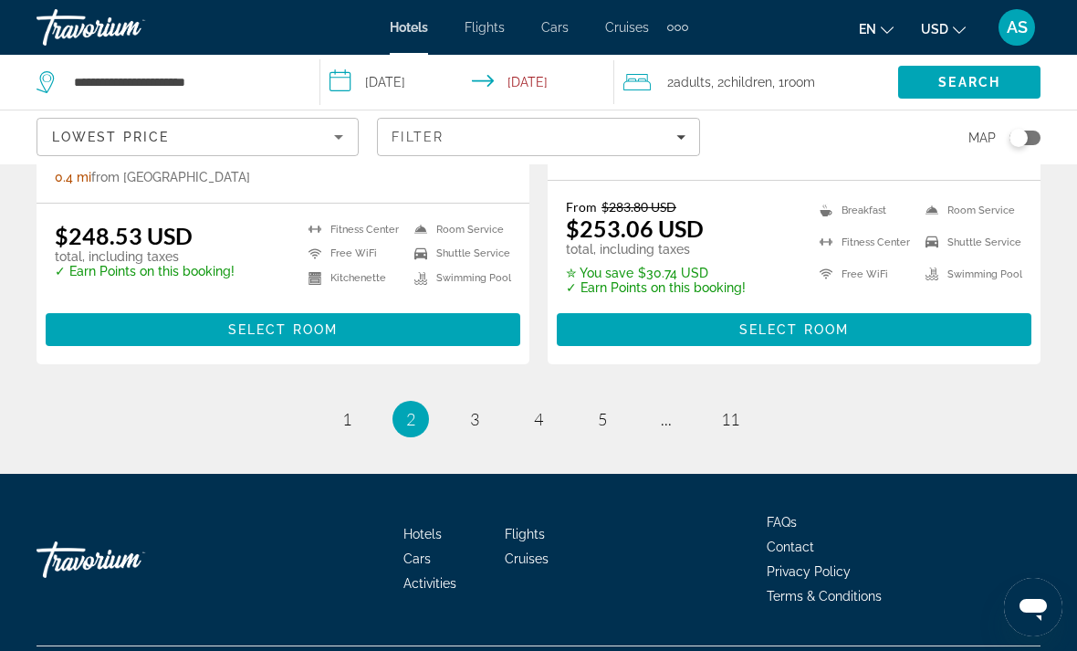
scroll to position [3848, 0]
